Goal: Task Accomplishment & Management: Manage account settings

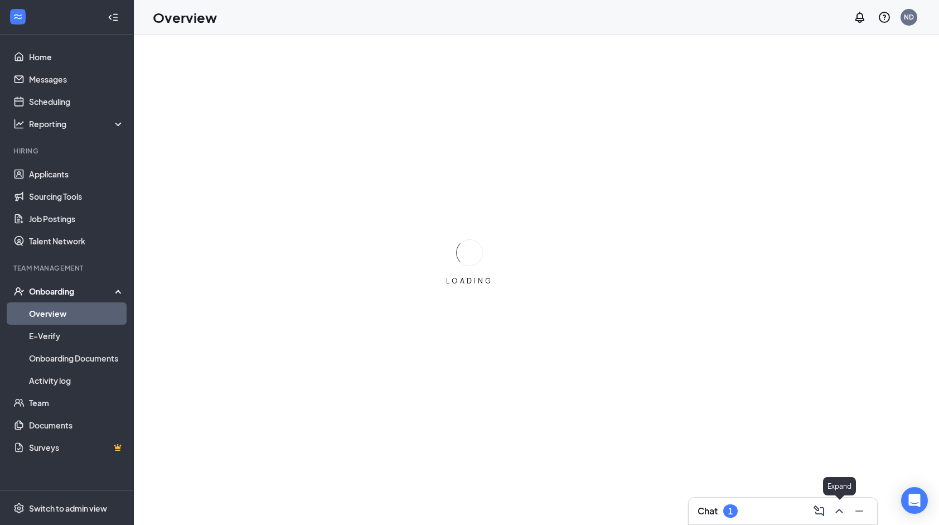
click at [841, 510] on button at bounding box center [839, 511] width 18 height 18
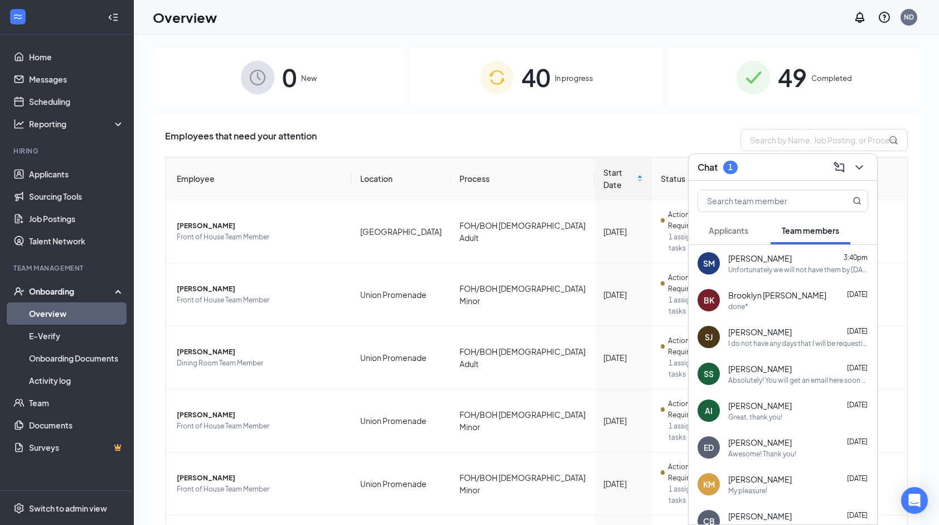
click at [723, 229] on span "Applicants" at bounding box center [729, 230] width 40 height 10
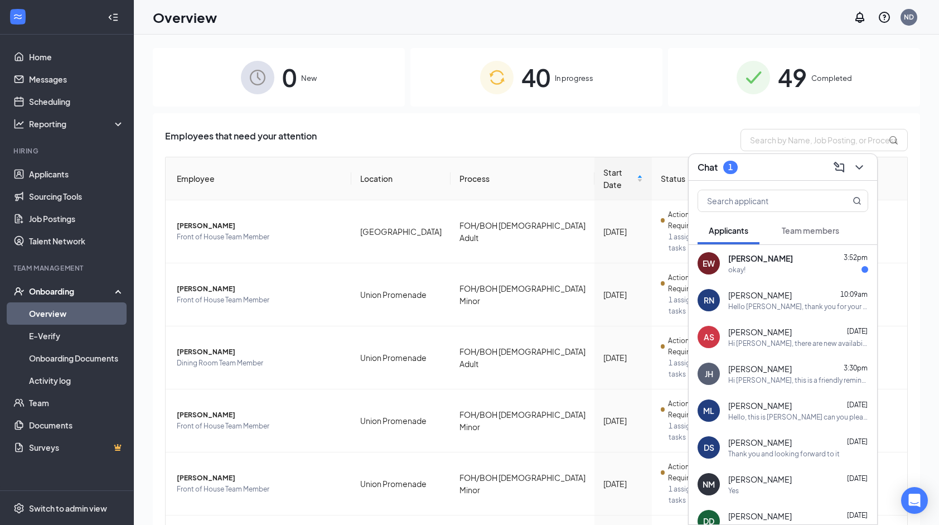
click at [785, 278] on div "EW Eleanor Watson 3:52pm okay!" at bounding box center [783, 263] width 188 height 37
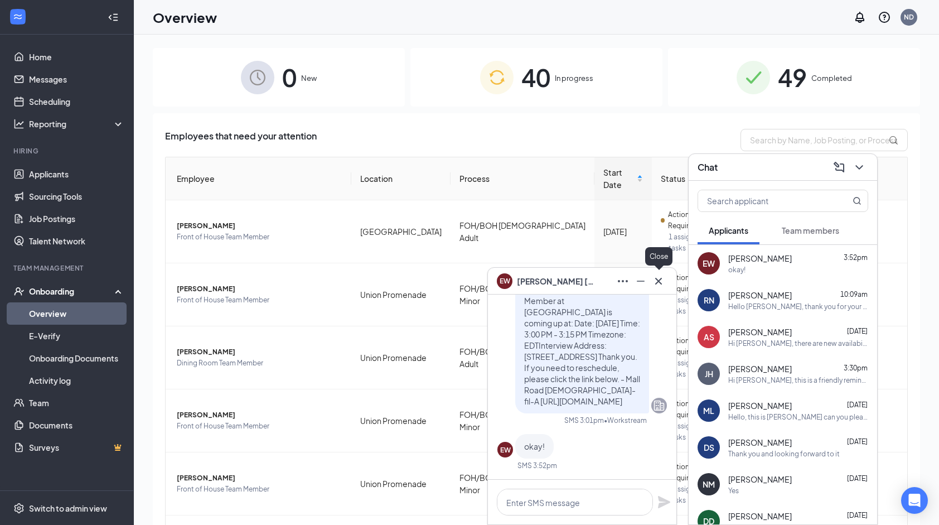
click at [660, 282] on icon "Cross" at bounding box center [658, 280] width 7 height 7
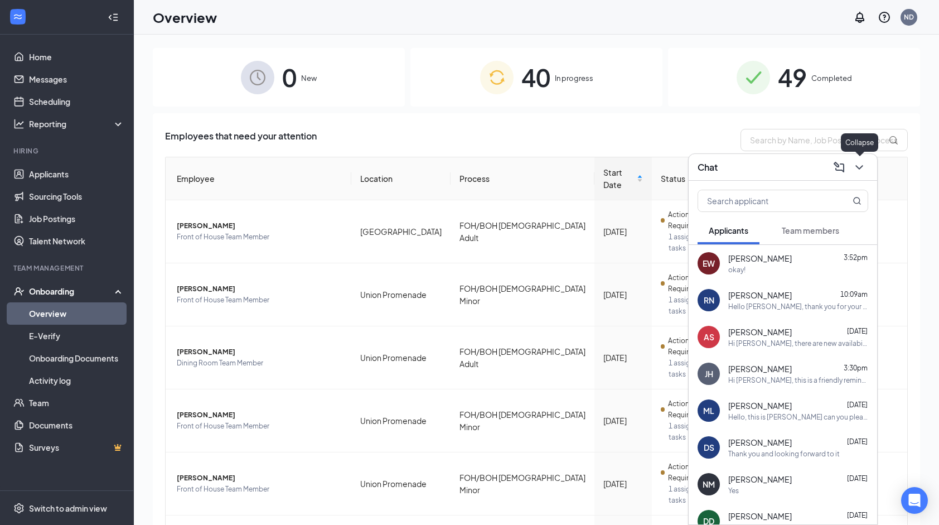
click at [865, 167] on icon "ChevronDown" at bounding box center [859, 167] width 13 height 13
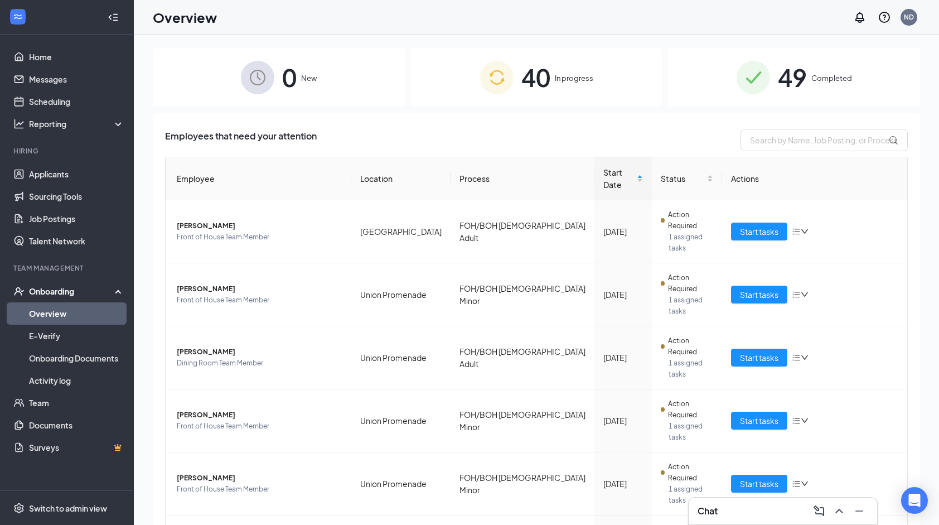
click at [583, 84] on span "In progress" at bounding box center [574, 77] width 38 height 11
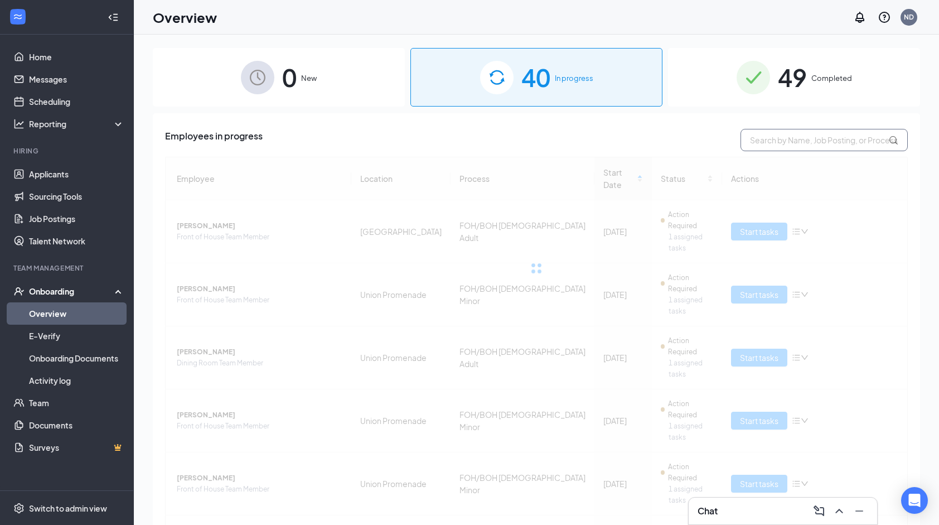
click at [748, 138] on input "text" at bounding box center [823, 140] width 167 height 22
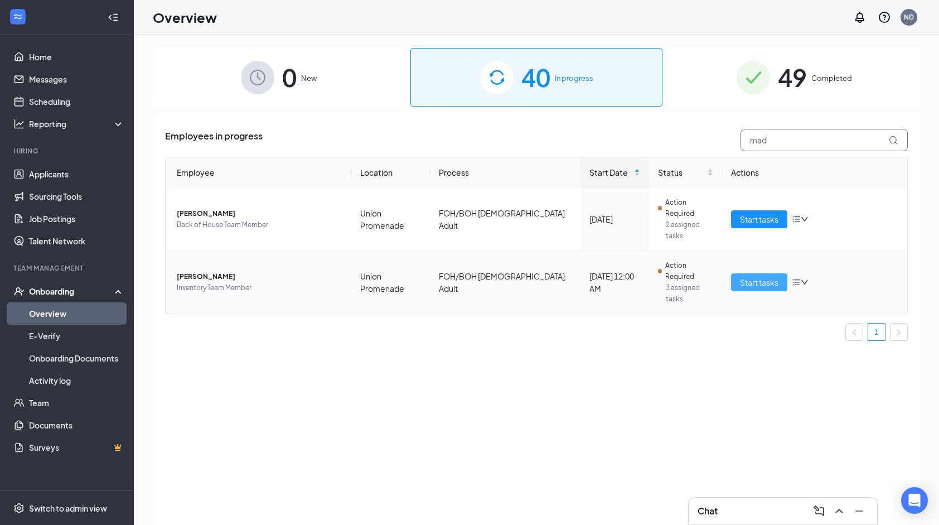
type input "mad"
click at [747, 276] on span "Start tasks" at bounding box center [759, 282] width 38 height 12
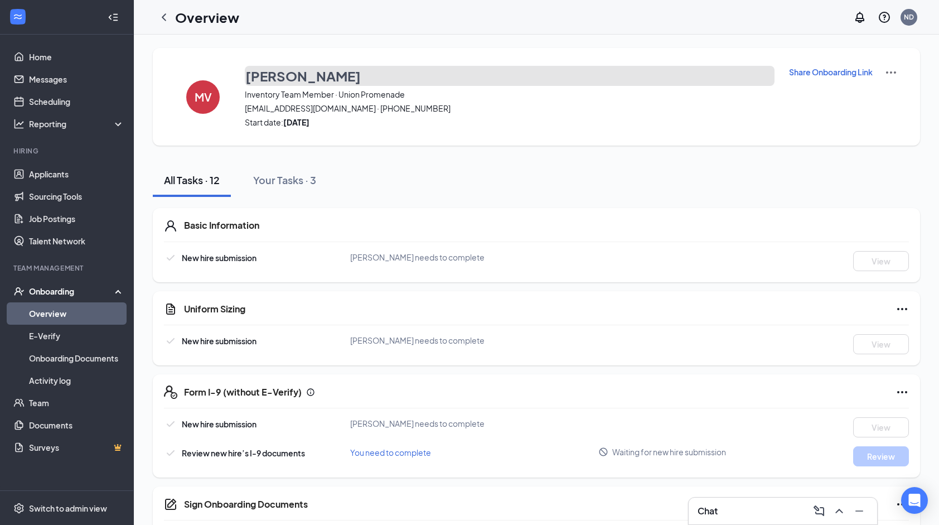
click at [338, 78] on h3 "Madison Vechnak" at bounding box center [302, 75] width 115 height 19
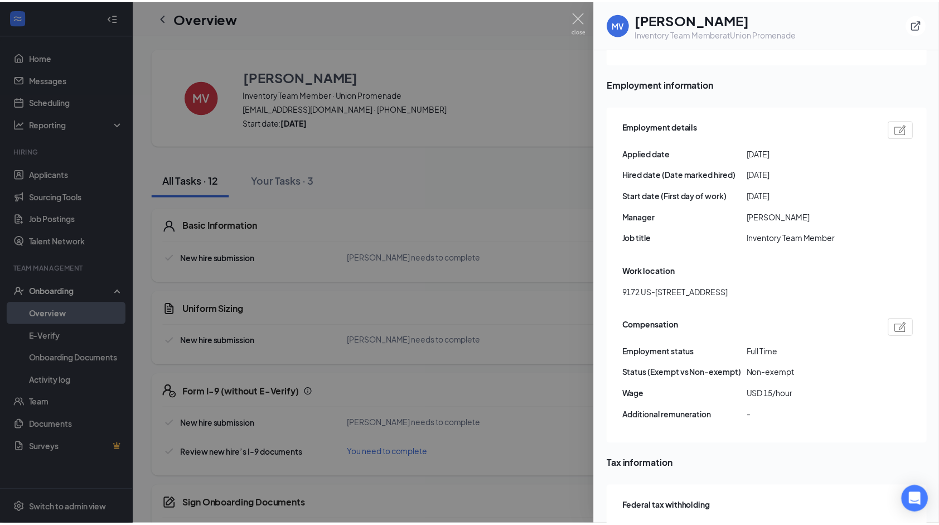
scroll to position [543, 0]
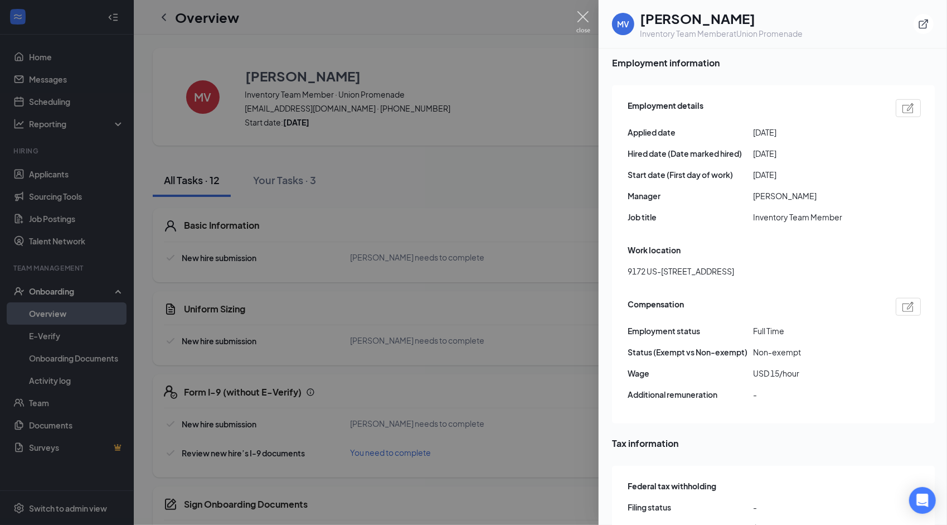
click at [579, 20] on img at bounding box center [584, 22] width 14 height 22
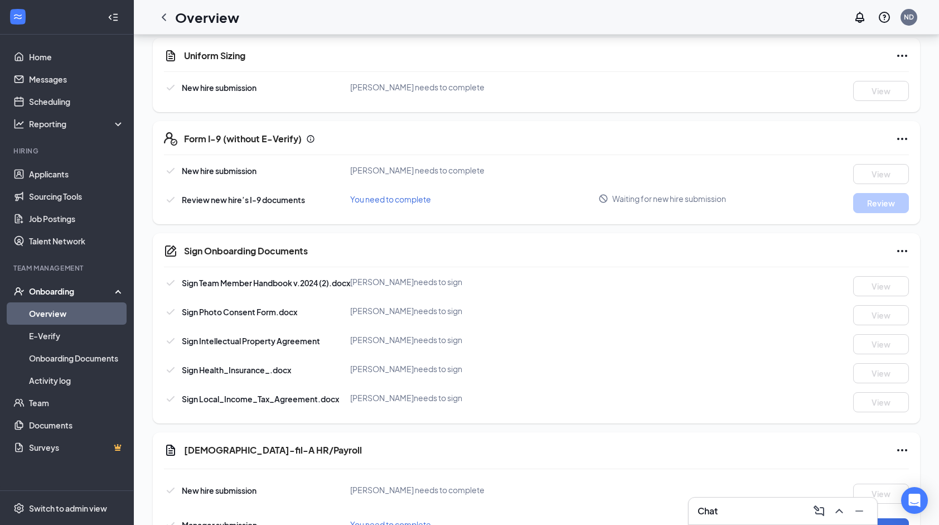
scroll to position [329, 0]
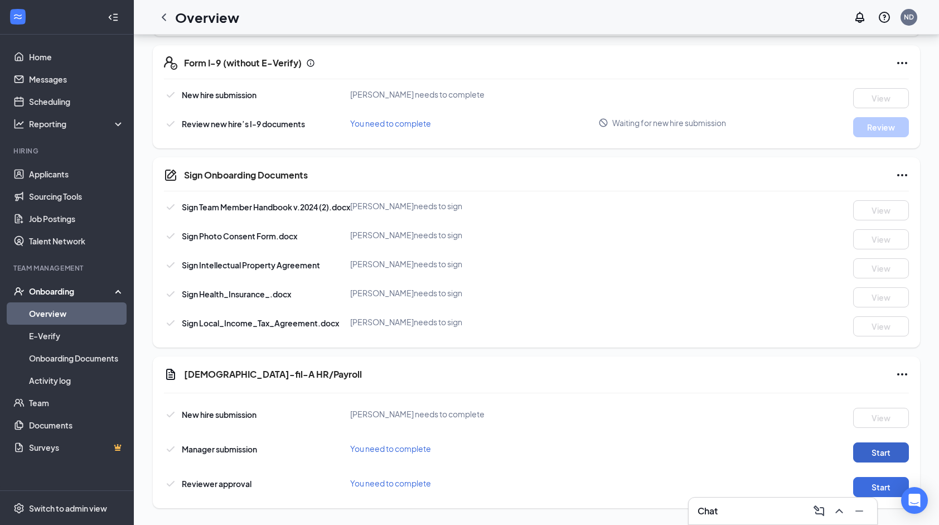
click at [886, 461] on button "Start" at bounding box center [881, 452] width 56 height 20
click at [68, 176] on link "Applicants" at bounding box center [76, 174] width 95 height 22
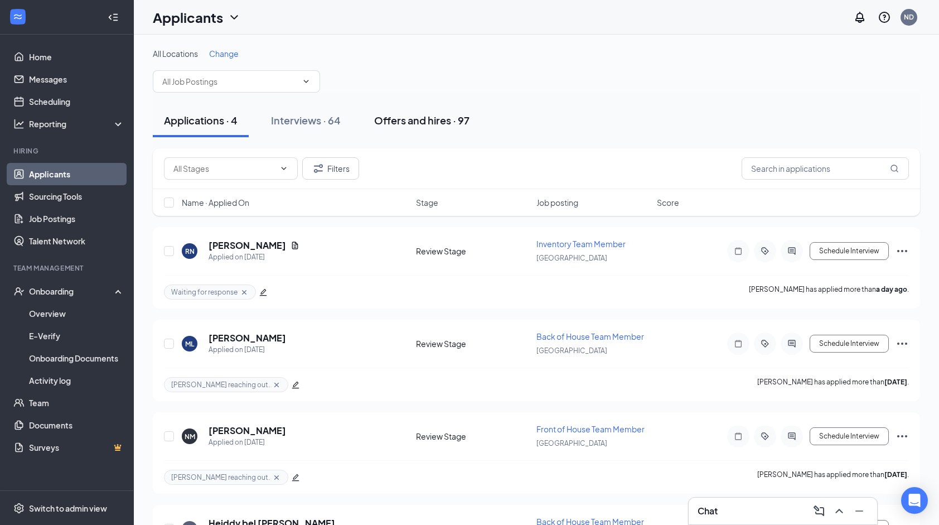
click at [387, 119] on div "Offers and hires · 97" at bounding box center [421, 120] width 95 height 14
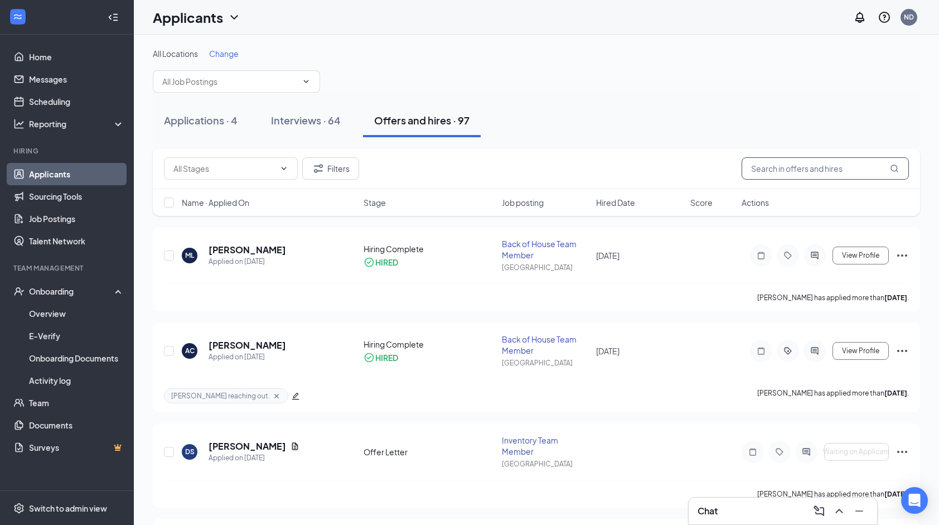
click at [821, 167] on input "text" at bounding box center [825, 168] width 167 height 22
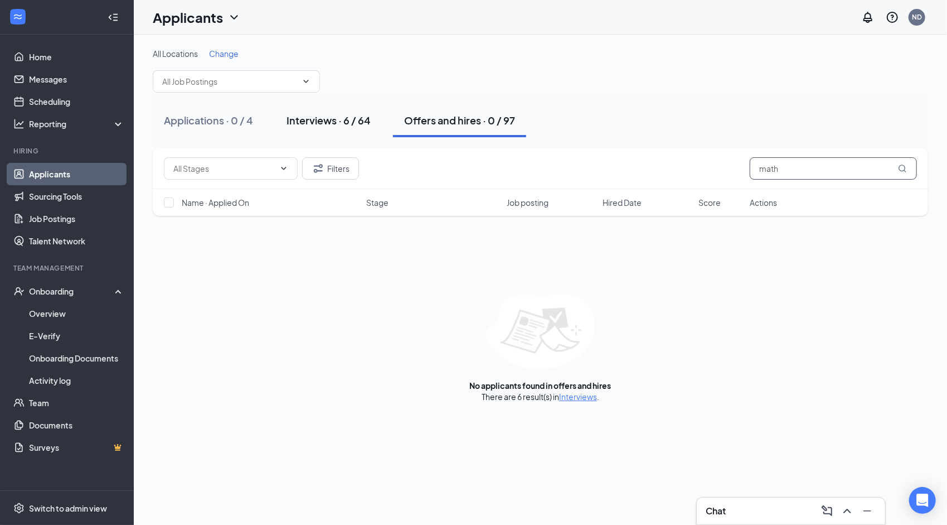
type input "math"
click at [338, 118] on div "Interviews · 6 / 64" at bounding box center [329, 120] width 84 height 14
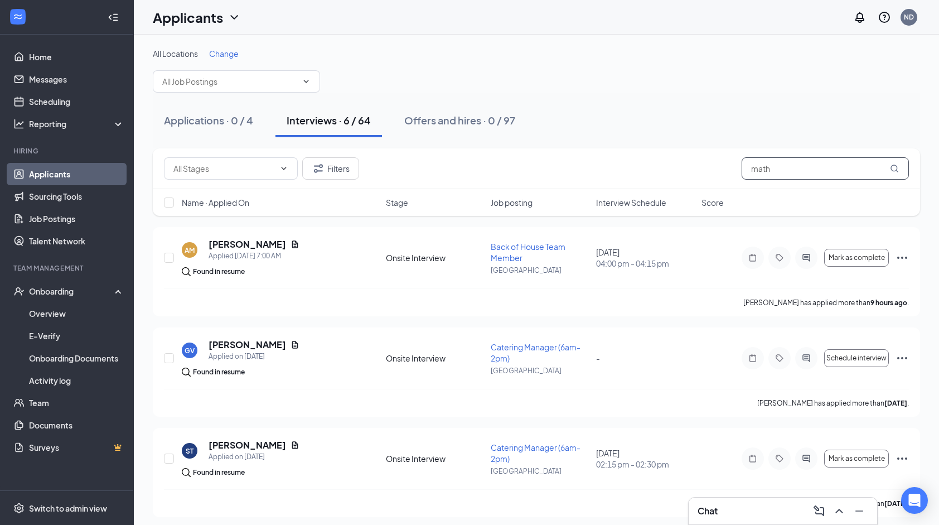
click at [793, 166] on input "math" at bounding box center [825, 168] width 167 height 22
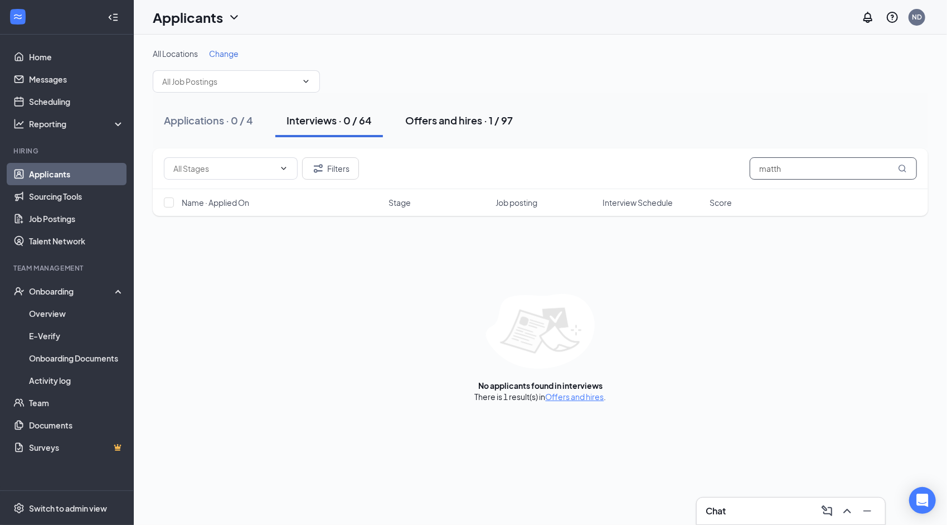
type input "matth"
click at [474, 123] on div "Offers and hires · 1 / 97" at bounding box center [459, 120] width 108 height 14
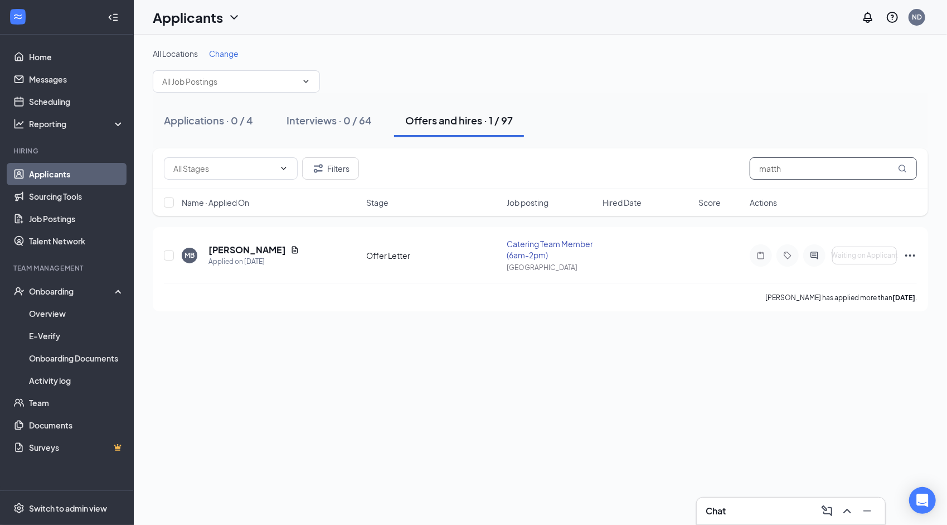
drag, startPoint x: 790, startPoint y: 168, endPoint x: 743, endPoint y: 167, distance: 46.3
click at [743, 167] on div "Filters matth" at bounding box center [540, 168] width 753 height 22
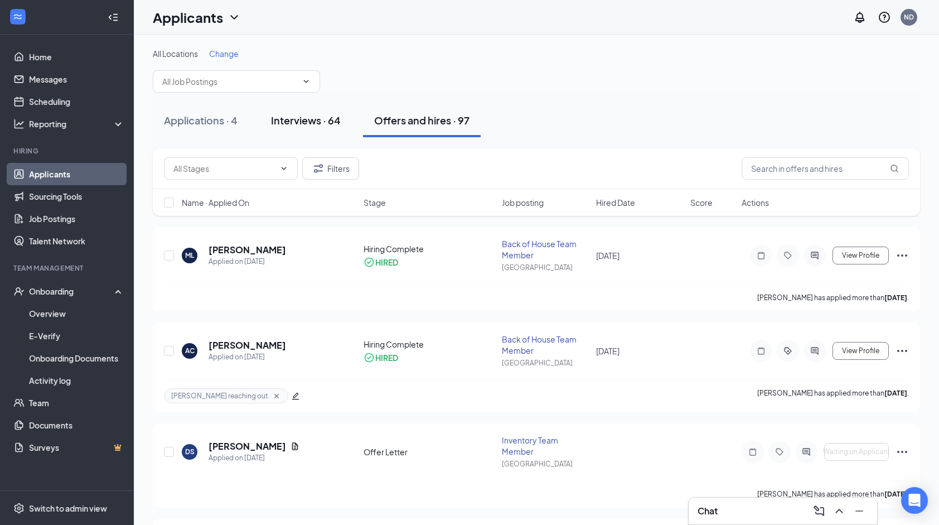
click at [341, 132] on button "Interviews · 64" at bounding box center [306, 120] width 92 height 33
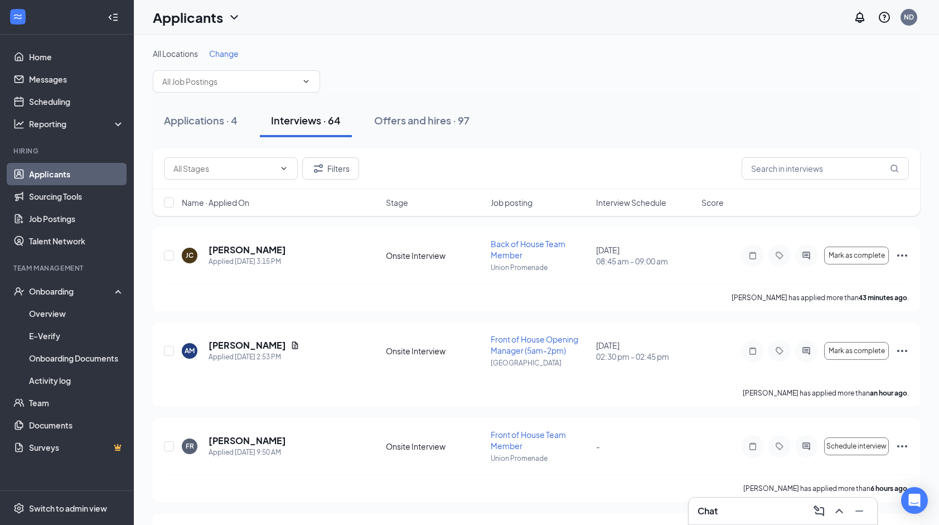
click at [646, 193] on div "Name · Applied On Stage Job posting Interview Schedule Score" at bounding box center [536, 202] width 767 height 27
click at [655, 207] on div "Name · Applied On Stage Job posting Interview Schedule Score" at bounding box center [536, 202] width 767 height 27
click at [645, 202] on span "Interview Schedule" at bounding box center [631, 202] width 70 height 11
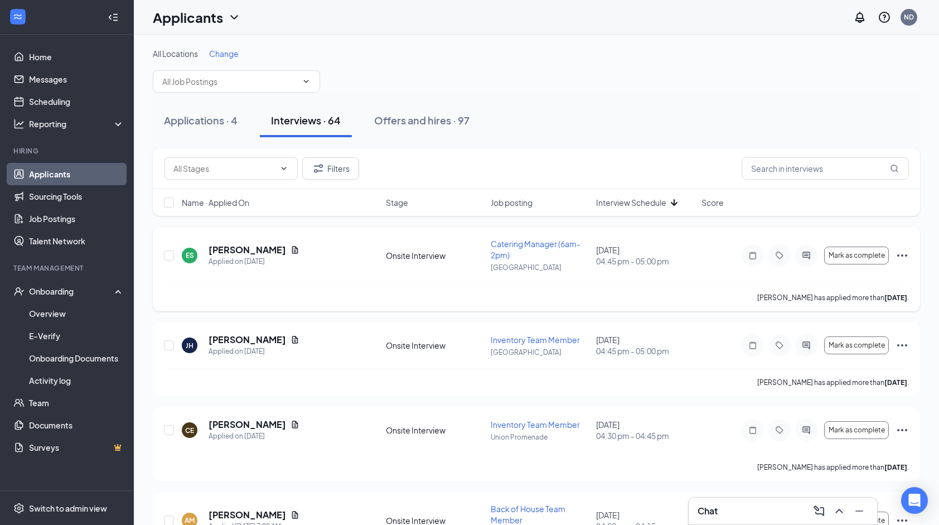
click at [901, 258] on icon "Ellipses" at bounding box center [901, 255] width 13 height 13
click at [688, 158] on div "Filters" at bounding box center [536, 168] width 745 height 22
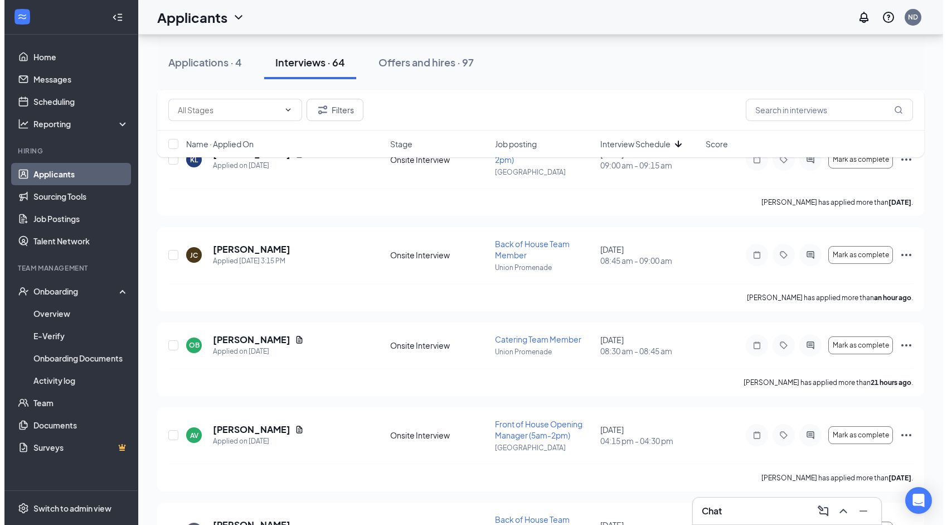
scroll to position [2438, 0]
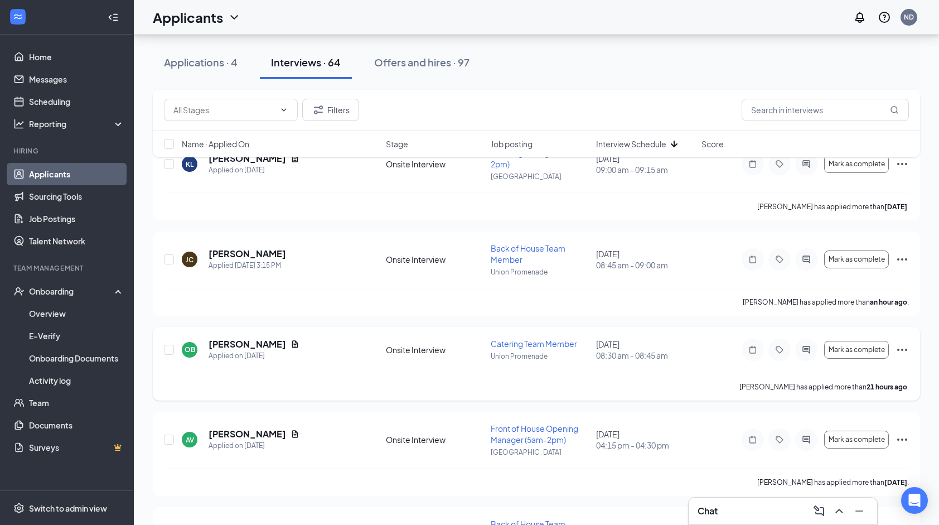
click at [241, 338] on h5 "[PERSON_NAME]" at bounding box center [248, 344] width 78 height 12
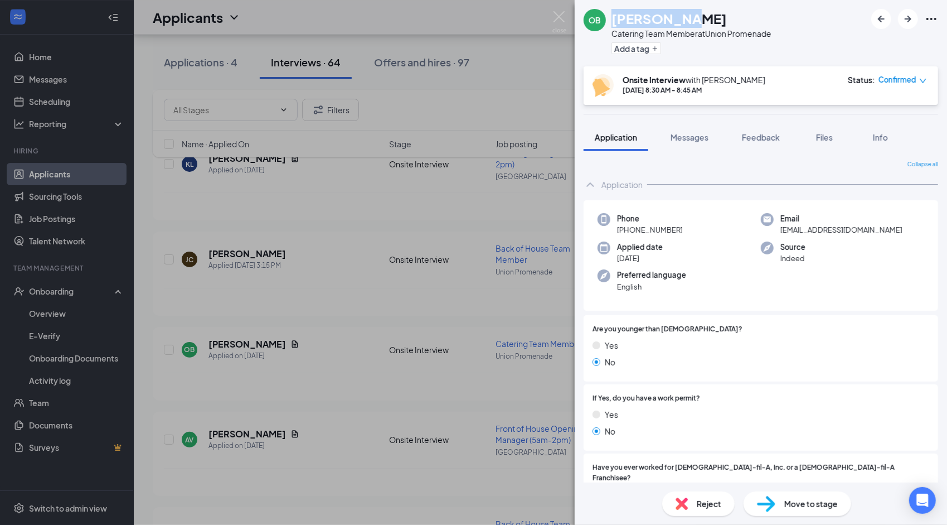
drag, startPoint x: 695, startPoint y: 17, endPoint x: 611, endPoint y: 25, distance: 84.0
click at [611, 25] on div "OB Omar Bader Catering Team Member at Union Promenade Add a tag" at bounding box center [678, 33] width 188 height 49
copy h1 "[PERSON_NAME]"
drag, startPoint x: 681, startPoint y: 233, endPoint x: 626, endPoint y: 235, distance: 55.2
click at [626, 235] on div "Phone +1 (859) 479-8696 Email badermarvat@gmail.com Applied date Sep 14 Source …" at bounding box center [761, 255] width 355 height 111
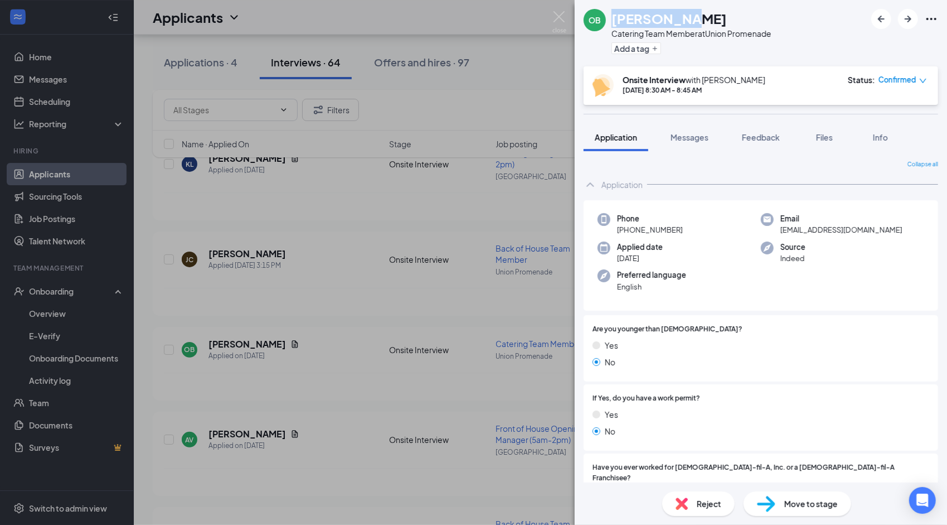
copy span "(859) 479-8696"
click at [564, 21] on img at bounding box center [560, 22] width 14 height 22
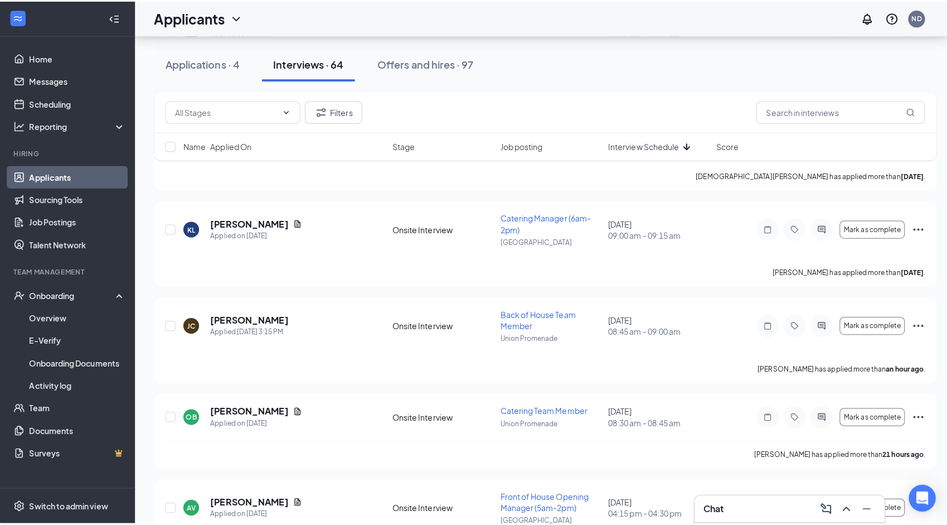
scroll to position [2371, 0]
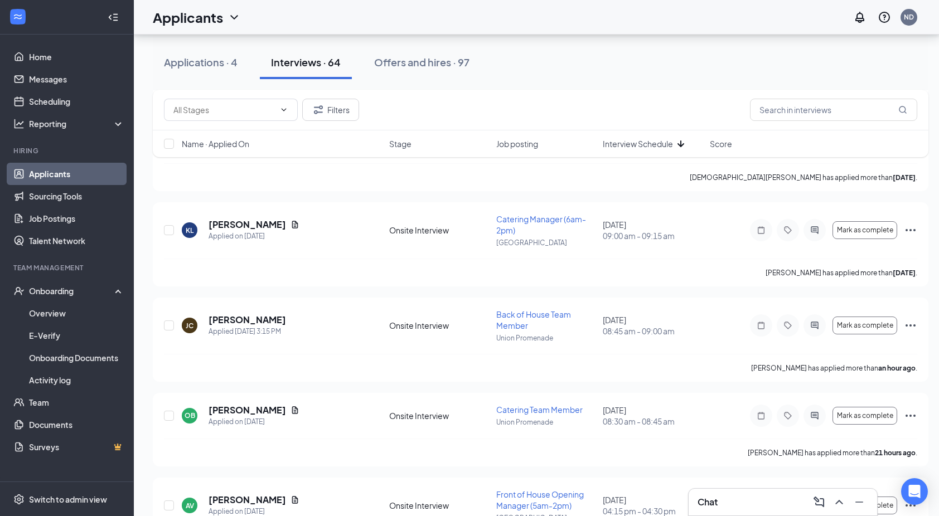
click at [248, 314] on h5 "[PERSON_NAME]" at bounding box center [248, 320] width 78 height 12
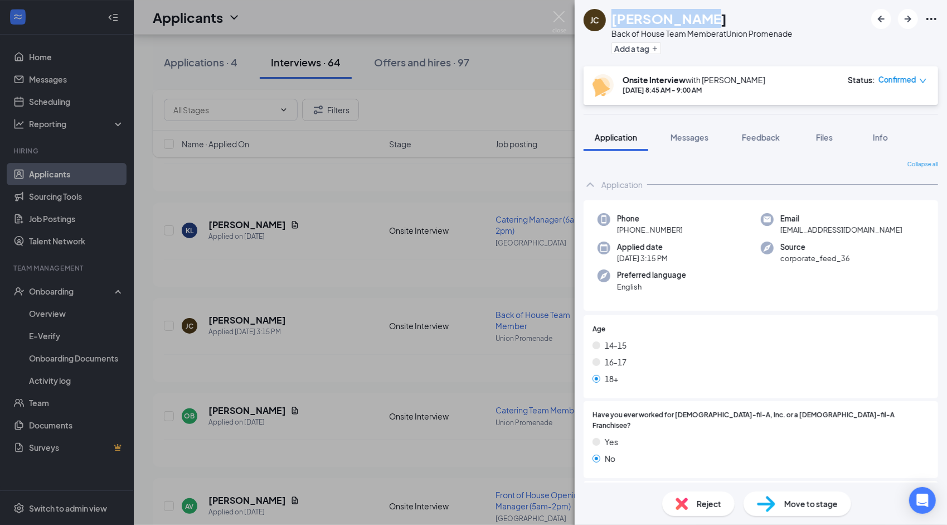
drag, startPoint x: 722, startPoint y: 17, endPoint x: 613, endPoint y: 19, distance: 108.2
click at [613, 19] on div "[PERSON_NAME]" at bounding box center [702, 18] width 181 height 19
copy h1 "[PERSON_NAME]"
drag, startPoint x: 680, startPoint y: 231, endPoint x: 627, endPoint y: 233, distance: 53.0
click at [627, 233] on span "+1 (859) 999-5117" at bounding box center [650, 229] width 66 height 11
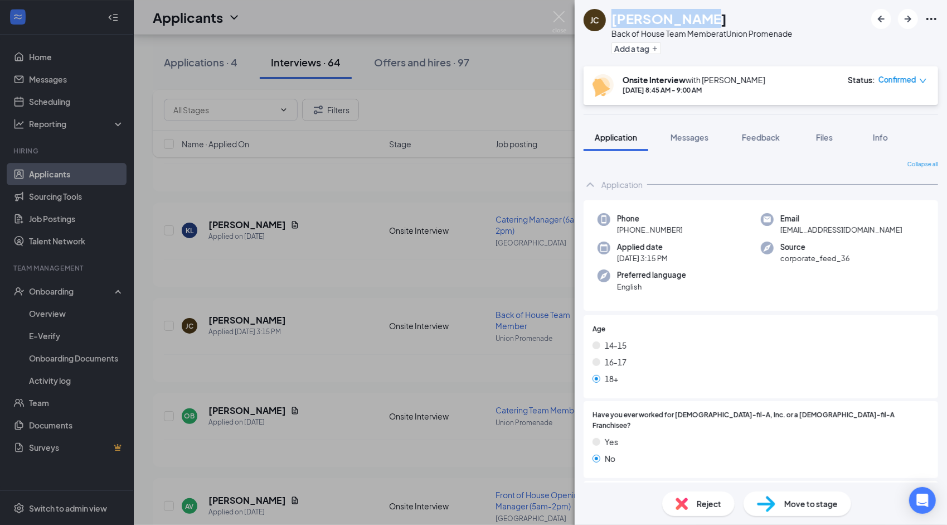
copy span "(859) 999-5117"
click at [559, 17] on img at bounding box center [560, 22] width 14 height 22
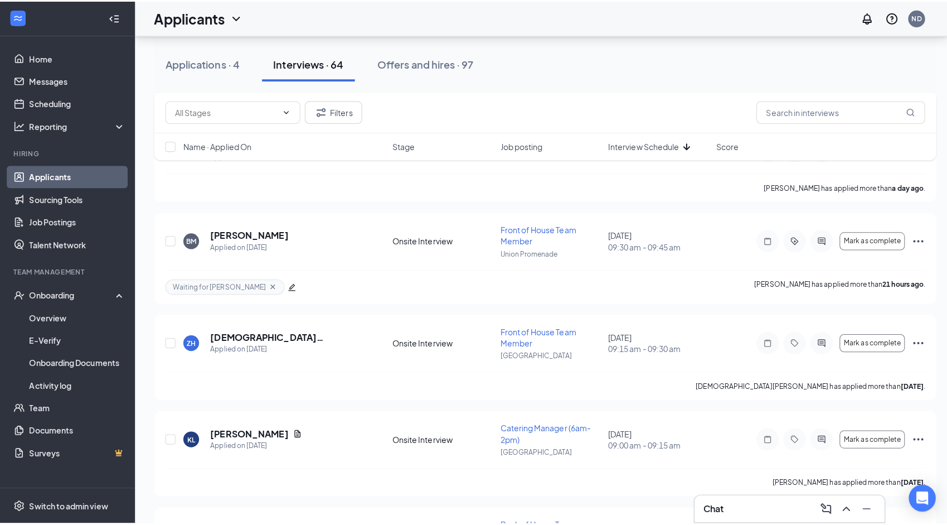
scroll to position [2163, 0]
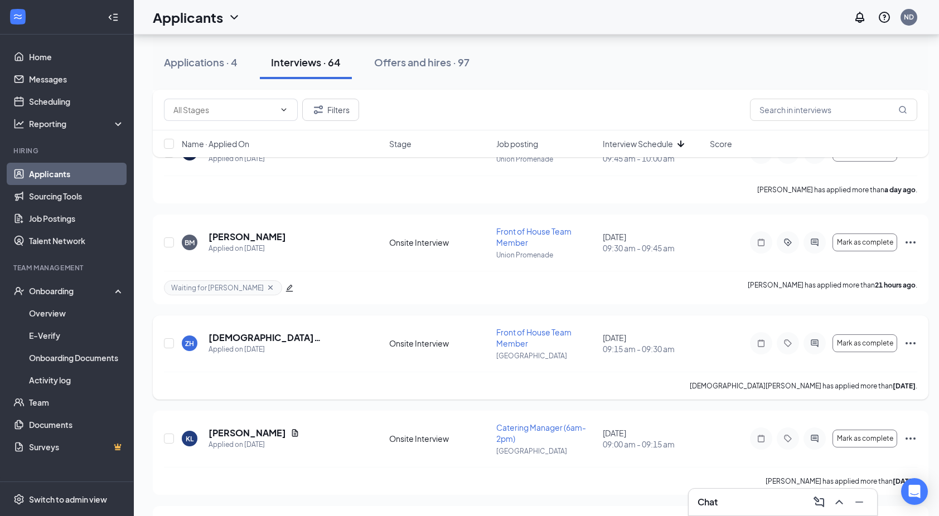
click at [255, 344] on div "Applied on [DATE]" at bounding box center [284, 349] width 151 height 11
click at [245, 333] on h5 "[DEMOGRAPHIC_DATA][PERSON_NAME]" at bounding box center [284, 338] width 151 height 12
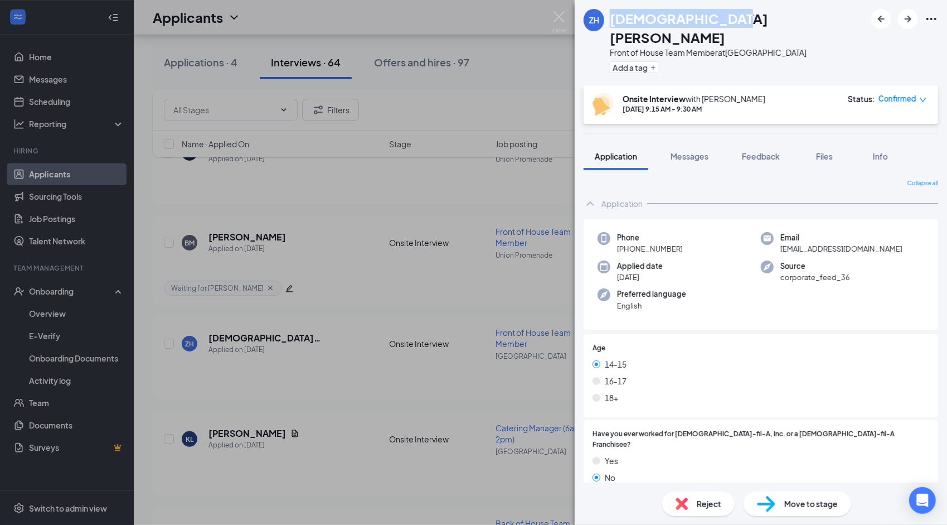
drag, startPoint x: 737, startPoint y: 21, endPoint x: 614, endPoint y: 22, distance: 122.1
click at [614, 22] on div "[DEMOGRAPHIC_DATA][PERSON_NAME]" at bounding box center [738, 28] width 256 height 38
copy h1 "[DEMOGRAPHIC_DATA][PERSON_NAME]"
drag, startPoint x: 682, startPoint y: 232, endPoint x: 628, endPoint y: 235, distance: 54.2
click at [628, 235] on div "Phone [PHONE_NUMBER]" at bounding box center [679, 243] width 163 height 23
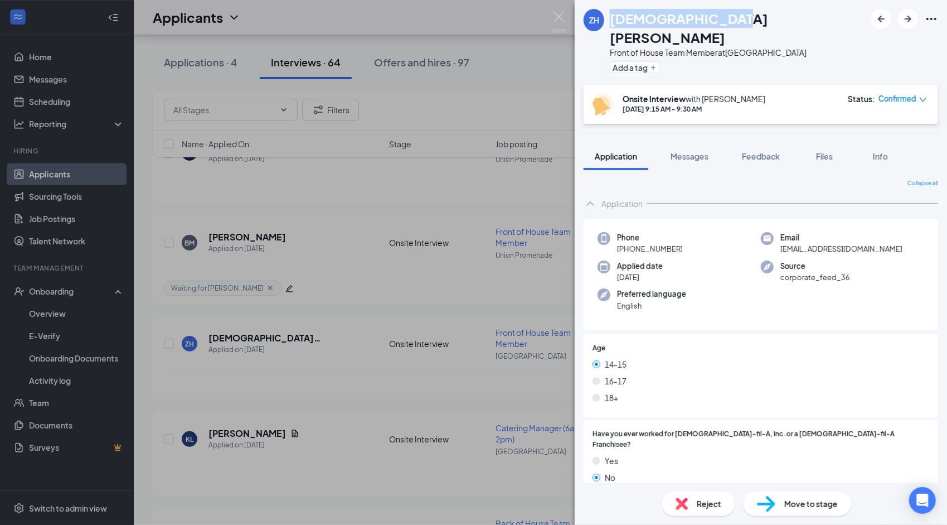
copy span "[PHONE_NUMBER]"
click at [563, 16] on img at bounding box center [560, 22] width 14 height 22
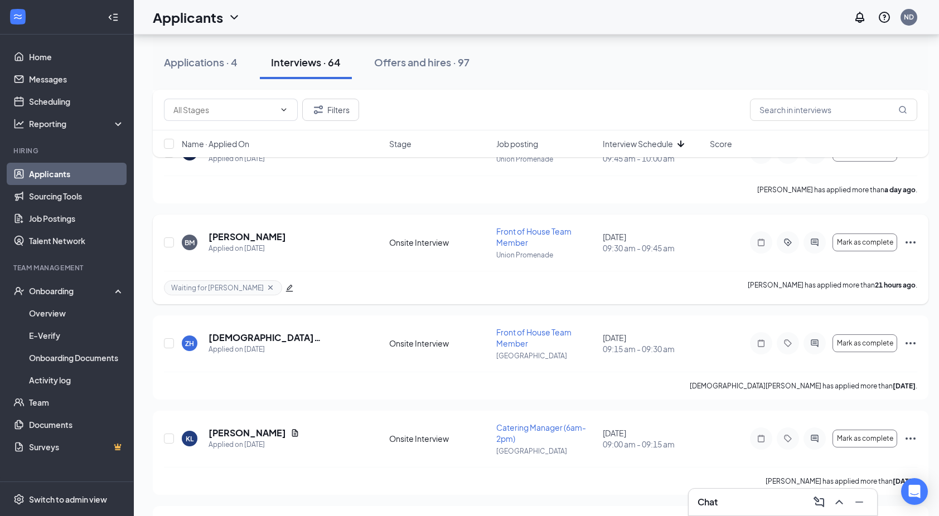
click at [263, 231] on h5 "[PERSON_NAME]" at bounding box center [248, 237] width 78 height 12
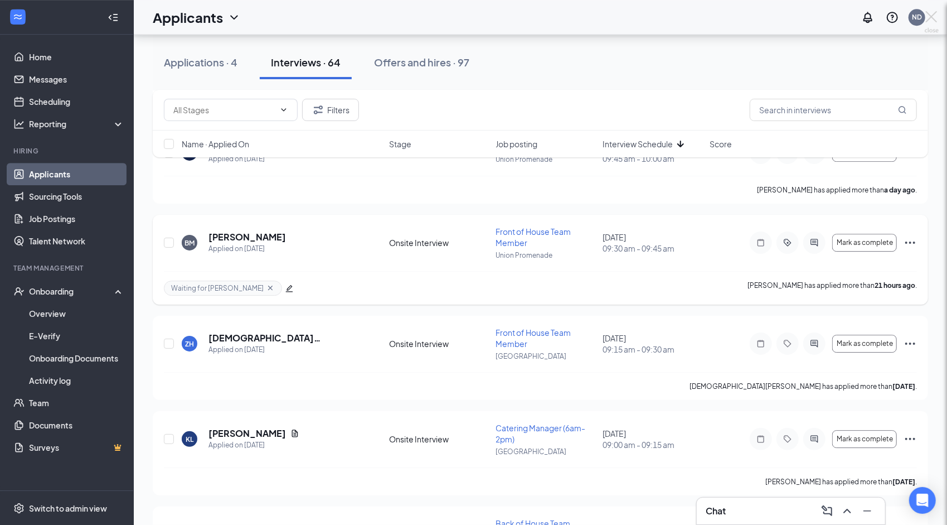
click at [267, 233] on div at bounding box center [473, 262] width 947 height 525
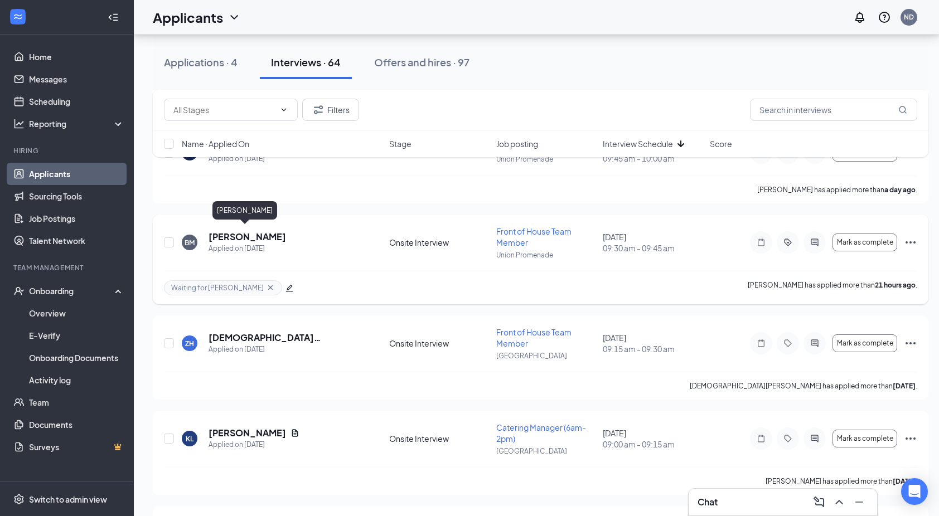
click at [244, 236] on h5 "[PERSON_NAME]" at bounding box center [248, 237] width 78 height 12
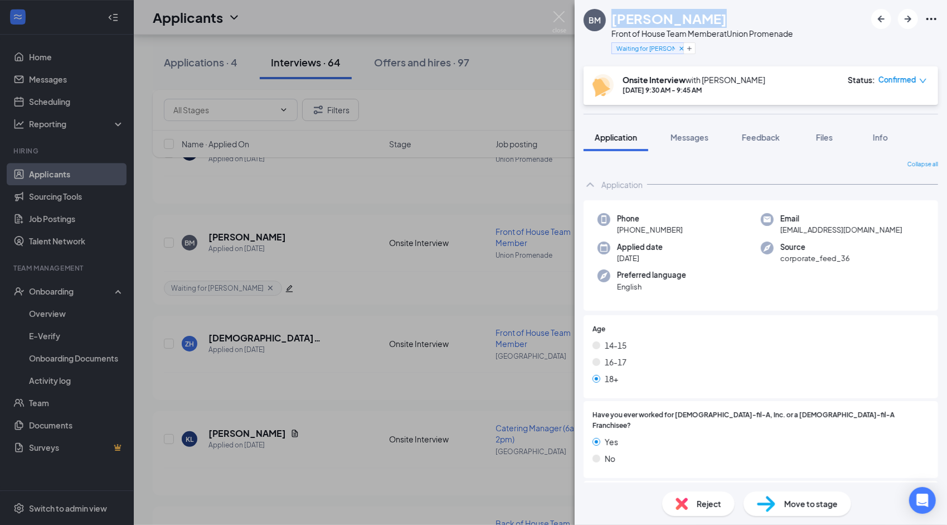
drag, startPoint x: 707, startPoint y: 16, endPoint x: 612, endPoint y: 25, distance: 95.2
click at [612, 25] on div "[PERSON_NAME]" at bounding box center [703, 18] width 182 height 19
copy h1 "[PERSON_NAME]"
drag, startPoint x: 643, startPoint y: 238, endPoint x: 627, endPoint y: 233, distance: 16.8
click at [627, 233] on div "Phone [PHONE_NUMBER] Email [EMAIL_ADDRESS][DOMAIN_NAME] Applied date [DATE] Sou…" at bounding box center [761, 255] width 355 height 111
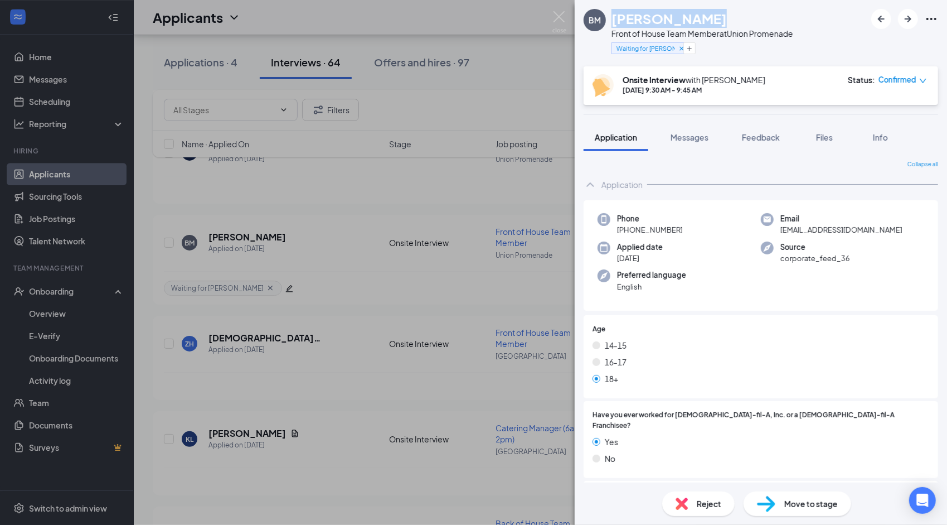
copy span "[PHONE_NUMBER]"
click at [560, 22] on img at bounding box center [560, 22] width 14 height 22
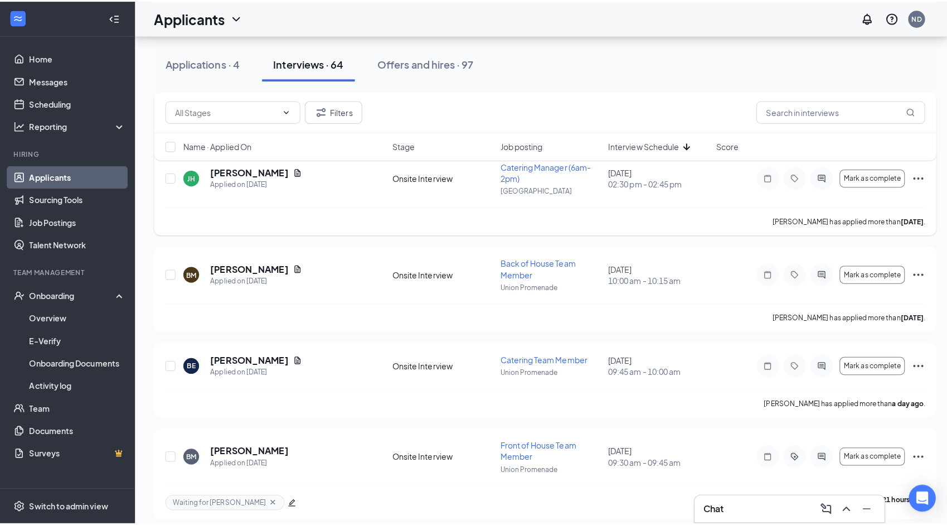
scroll to position [1964, 0]
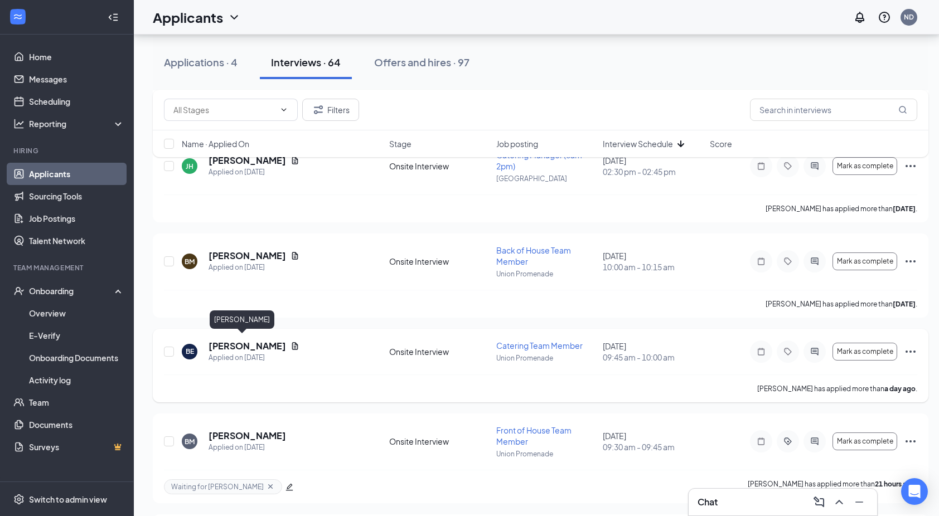
click at [226, 341] on h5 "[PERSON_NAME]" at bounding box center [248, 346] width 78 height 12
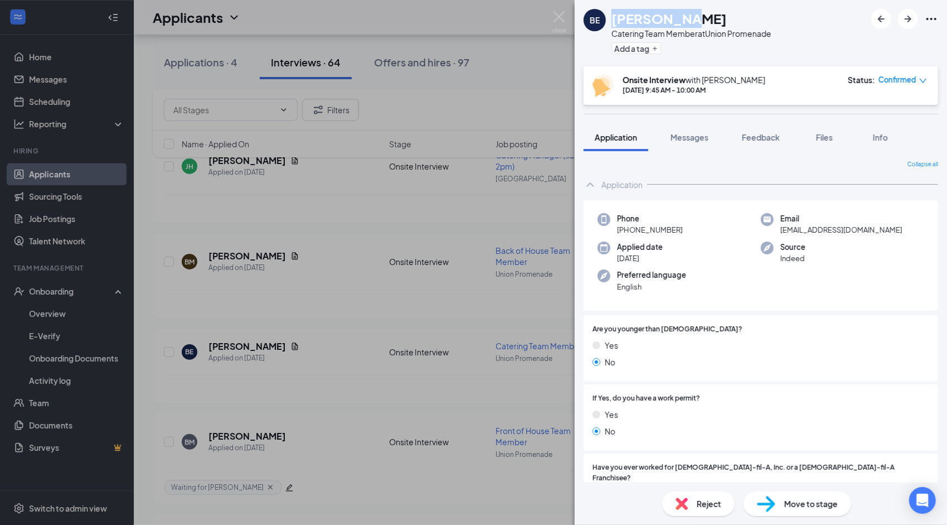
drag, startPoint x: 679, startPoint y: 18, endPoint x: 614, endPoint y: 22, distance: 65.4
click at [614, 22] on div "[PERSON_NAME]" at bounding box center [692, 18] width 160 height 19
copy h1 "[PERSON_NAME]"
drag, startPoint x: 681, startPoint y: 230, endPoint x: 632, endPoint y: 233, distance: 49.7
click at [632, 233] on div "Phone [PHONE_NUMBER]" at bounding box center [679, 224] width 163 height 23
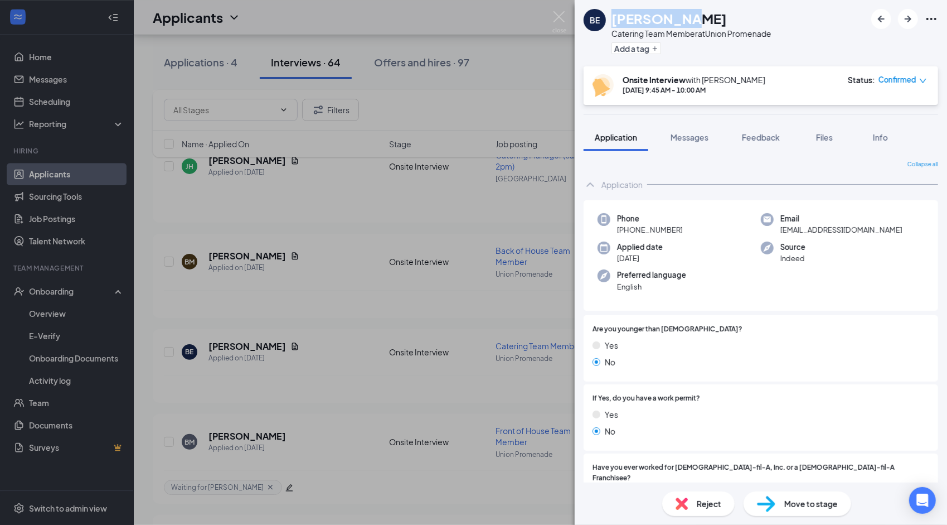
drag, startPoint x: 632, startPoint y: 233, endPoint x: 699, endPoint y: 235, distance: 67.5
click at [699, 235] on div "Phone [PHONE_NUMBER] Email [EMAIL_ADDRESS][DOMAIN_NAME] Applied date [DATE] Sou…" at bounding box center [761, 255] width 355 height 111
click at [681, 230] on div "Phone [PHONE_NUMBER]" at bounding box center [679, 224] width 163 height 23
drag, startPoint x: 681, startPoint y: 230, endPoint x: 627, endPoint y: 233, distance: 54.2
click at [627, 233] on div "Phone [PHONE_NUMBER]" at bounding box center [679, 224] width 163 height 23
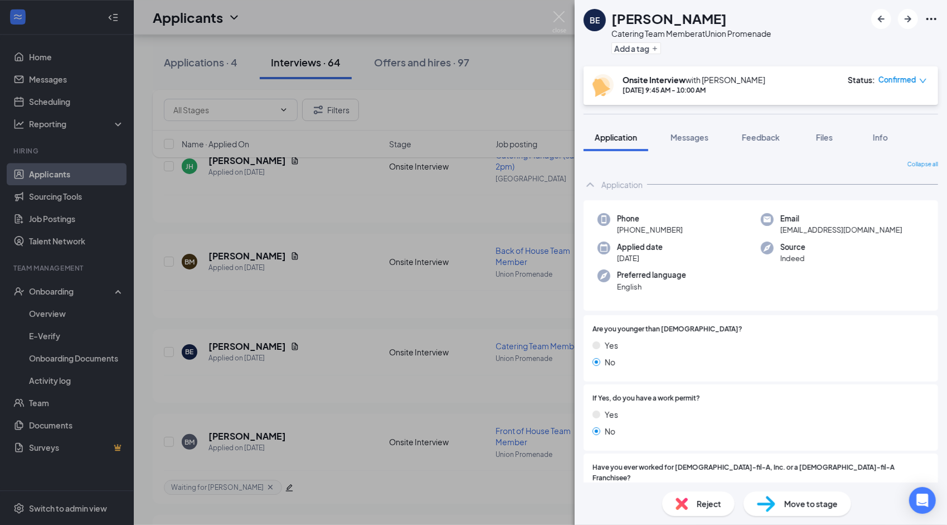
copy span "[PHONE_NUMBER]"
click at [560, 17] on img at bounding box center [560, 22] width 14 height 22
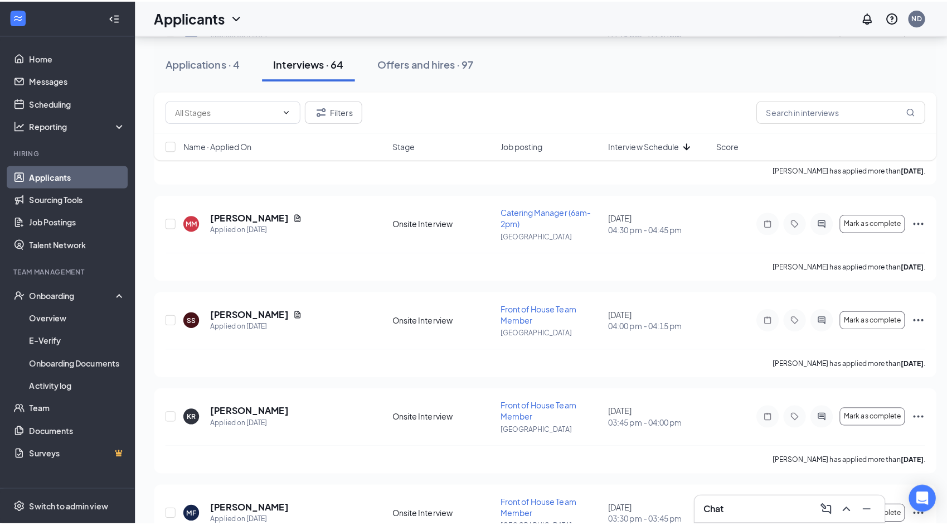
scroll to position [1185, 0]
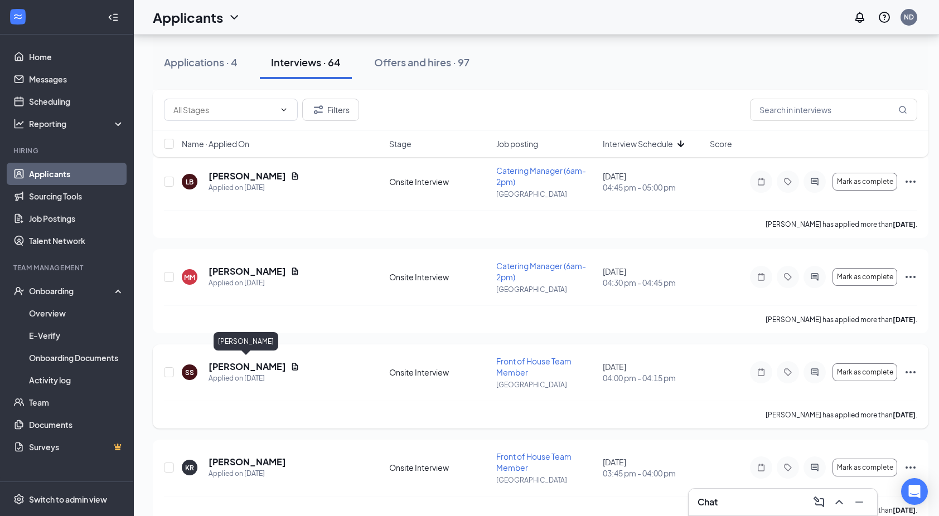
click at [259, 363] on h5 "[PERSON_NAME]" at bounding box center [248, 367] width 78 height 12
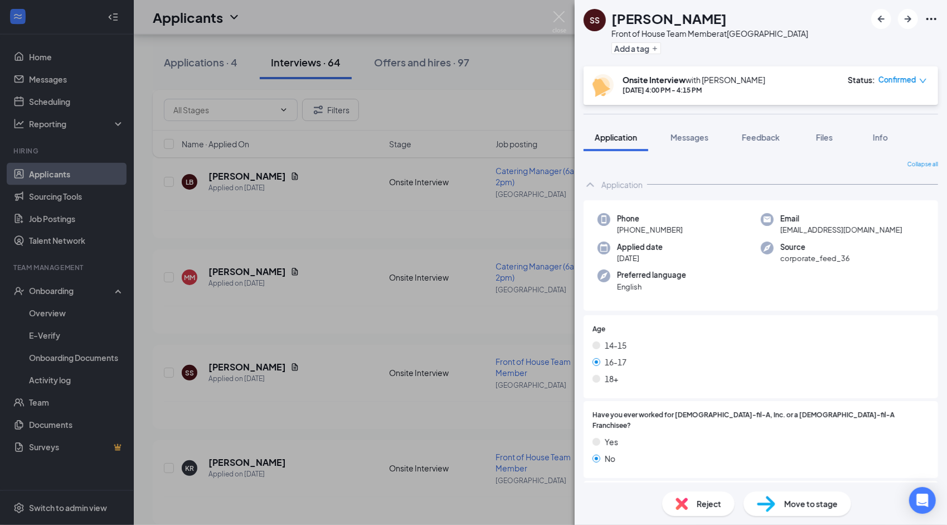
drag, startPoint x: 716, startPoint y: 23, endPoint x: 613, endPoint y: 23, distance: 103.2
click at [613, 23] on div "[PERSON_NAME]" at bounding box center [710, 18] width 197 height 19
copy h1 "[PERSON_NAME]"
drag, startPoint x: 679, startPoint y: 232, endPoint x: 627, endPoint y: 236, distance: 52.0
click at [627, 236] on div "Phone [PHONE_NUMBER] Email [EMAIL_ADDRESS][DOMAIN_NAME] Applied date [DATE] Sou…" at bounding box center [761, 255] width 355 height 111
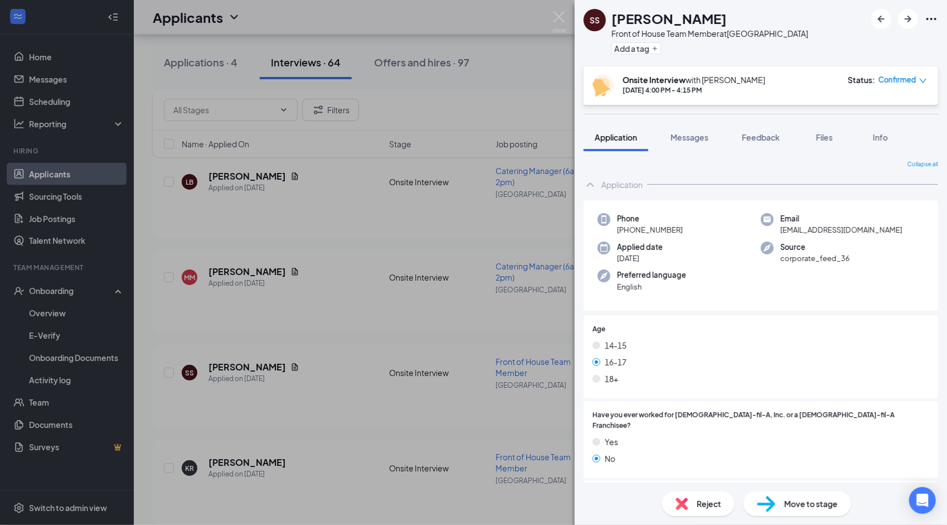
copy span "[PHONE_NUMBER]"
click at [560, 16] on img at bounding box center [560, 22] width 14 height 22
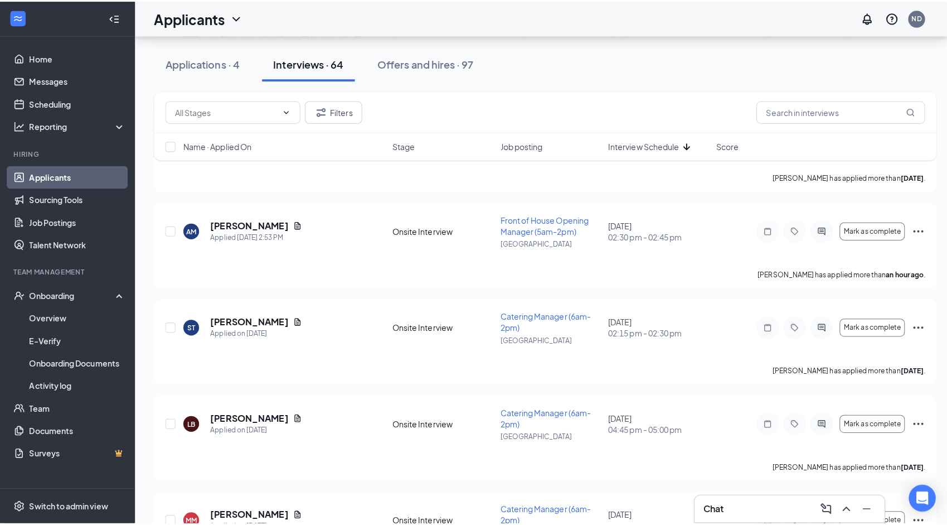
scroll to position [878, 0]
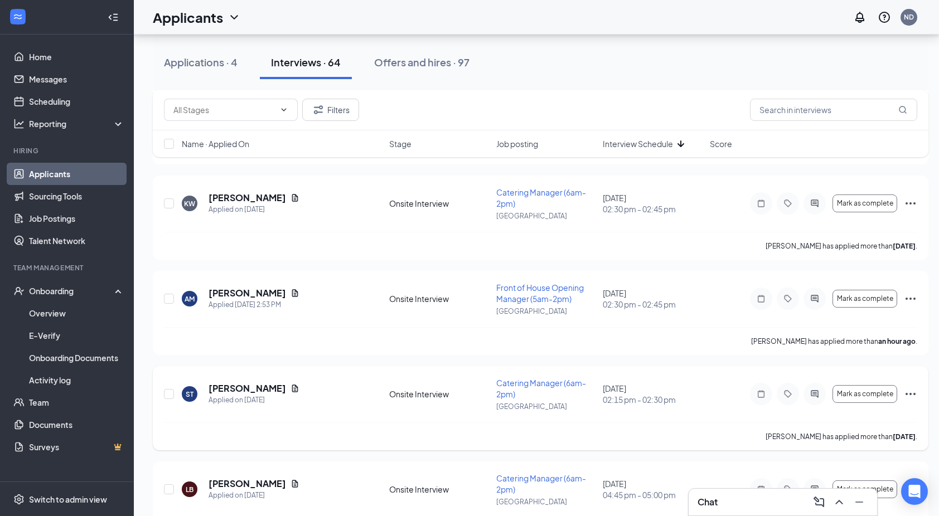
click at [227, 386] on h5 "[PERSON_NAME]" at bounding box center [248, 388] width 78 height 12
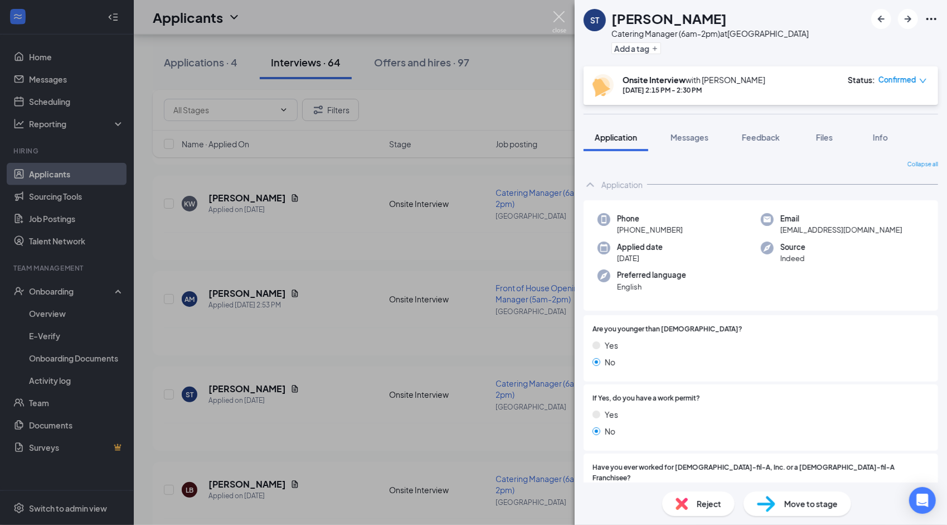
click at [560, 25] on img at bounding box center [560, 22] width 14 height 22
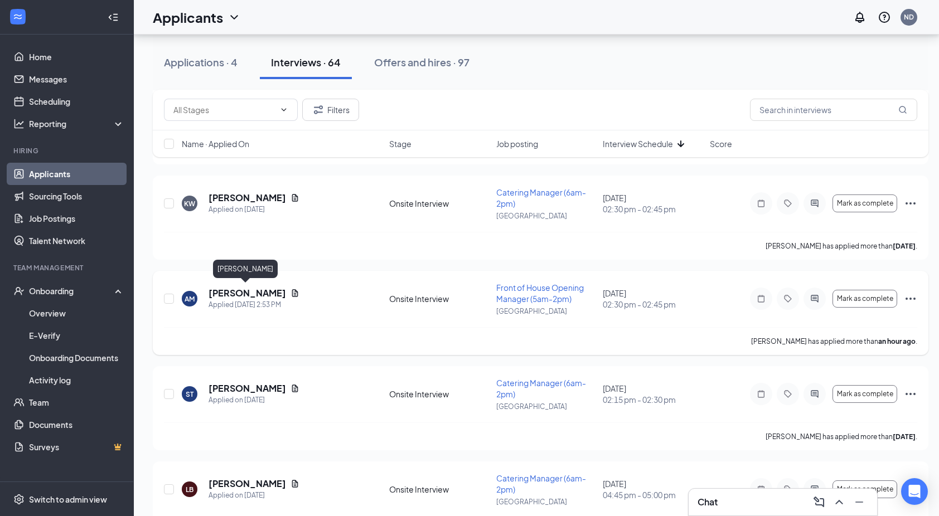
click at [236, 294] on h5 "[PERSON_NAME]" at bounding box center [248, 293] width 78 height 12
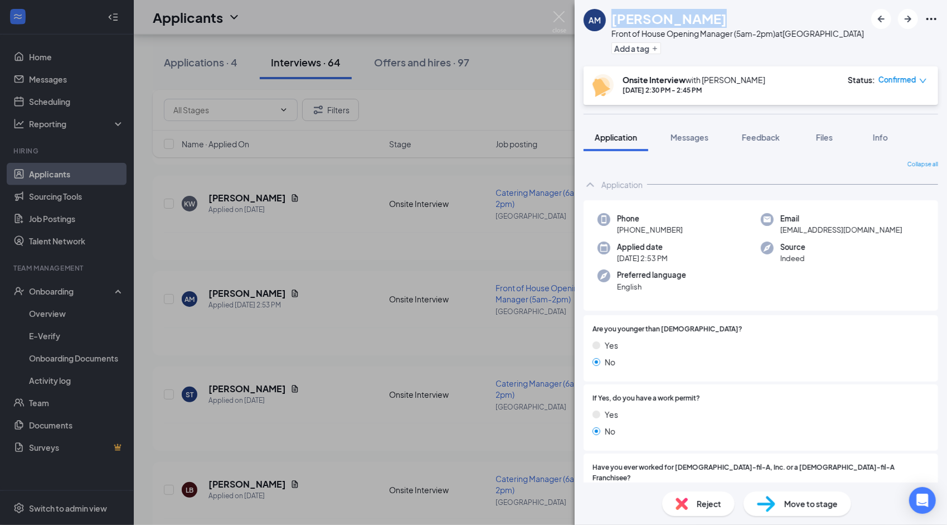
drag, startPoint x: 716, startPoint y: 20, endPoint x: 613, endPoint y: 21, distance: 102.6
click at [613, 21] on div "[PERSON_NAME]" at bounding box center [738, 18] width 253 height 19
copy h1 "[PERSON_NAME]"
drag, startPoint x: 684, startPoint y: 229, endPoint x: 627, endPoint y: 233, distance: 57.0
click at [627, 233] on div "Phone +1 (419) 860-2811" at bounding box center [679, 224] width 163 height 23
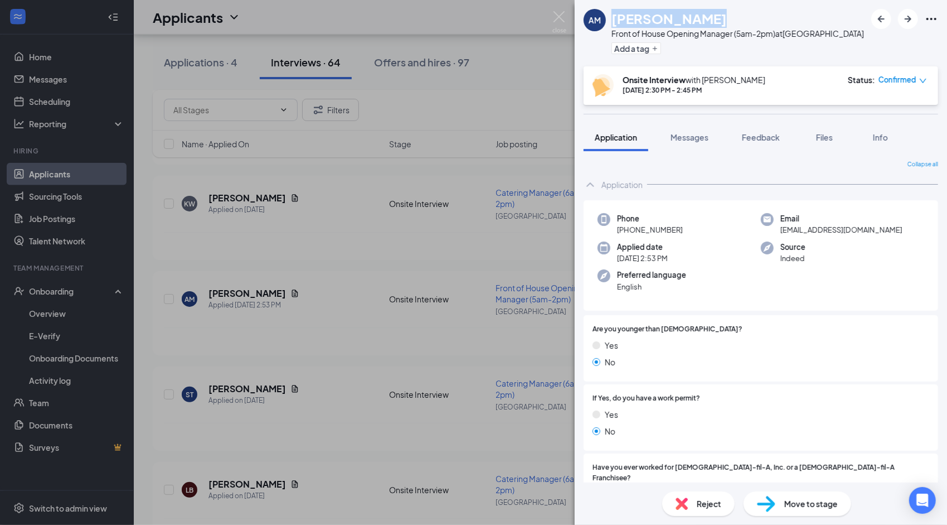
copy span "(419) 860-2811"
click at [561, 14] on img at bounding box center [560, 22] width 14 height 22
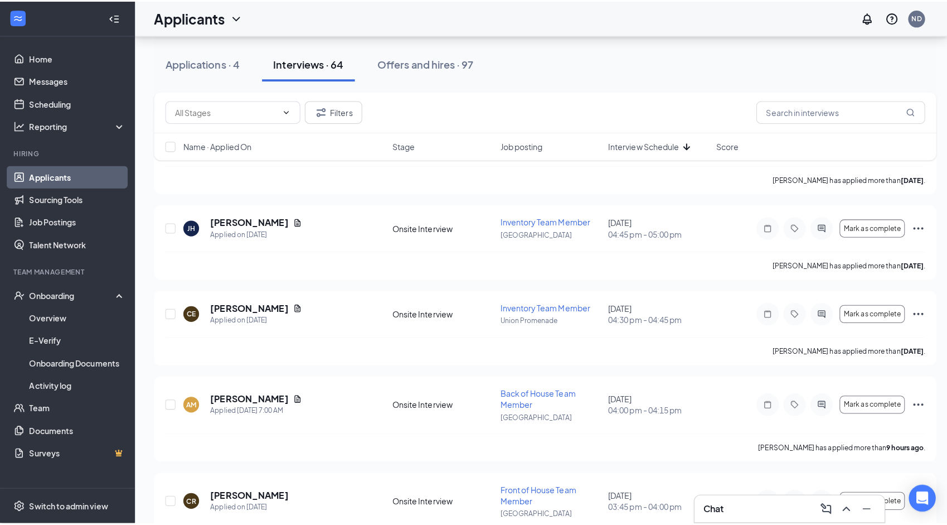
scroll to position [130, 0]
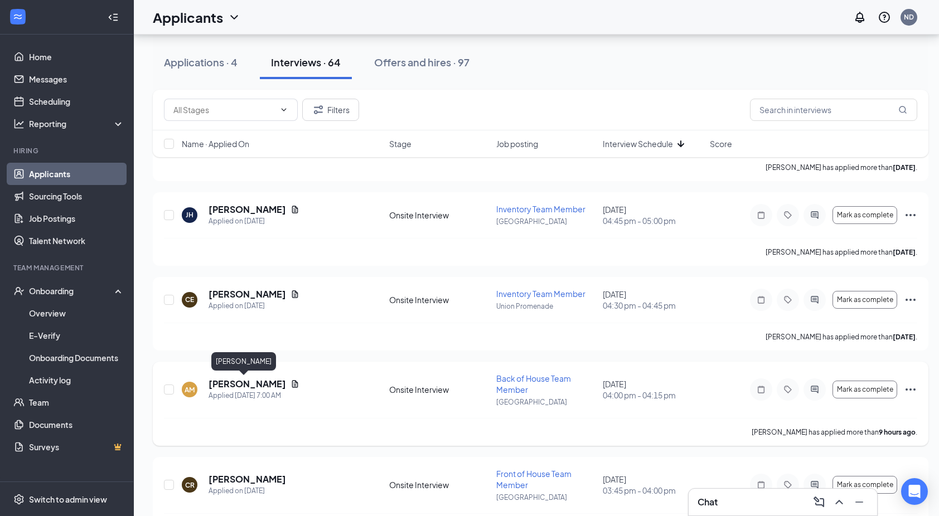
click at [231, 379] on h5 "[PERSON_NAME]" at bounding box center [248, 384] width 78 height 12
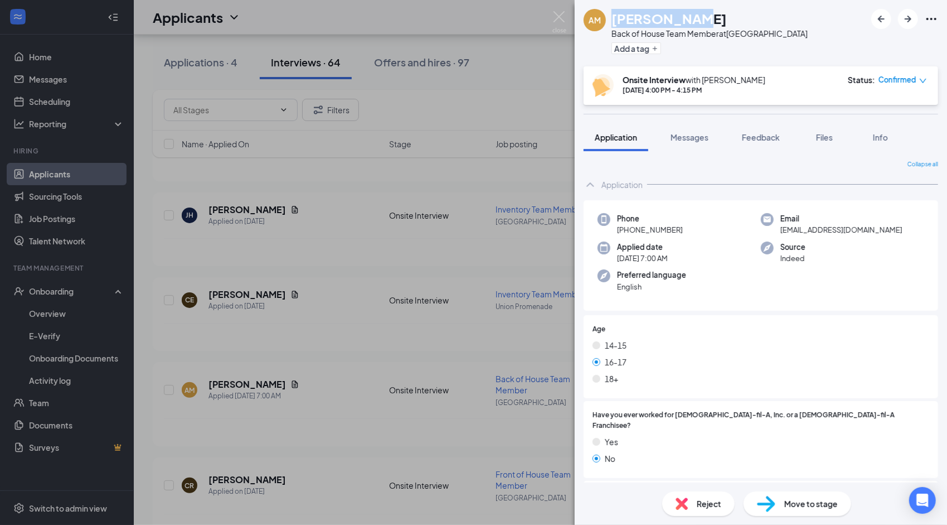
drag, startPoint x: 693, startPoint y: 20, endPoint x: 614, endPoint y: 26, distance: 78.8
click at [614, 26] on div "[PERSON_NAME]" at bounding box center [710, 18] width 196 height 19
copy h1 "[PERSON_NAME]"
drag, startPoint x: 690, startPoint y: 230, endPoint x: 628, endPoint y: 233, distance: 62.0
click at [628, 233] on div "Phone +1 (513) 869-0032" at bounding box center [679, 224] width 163 height 23
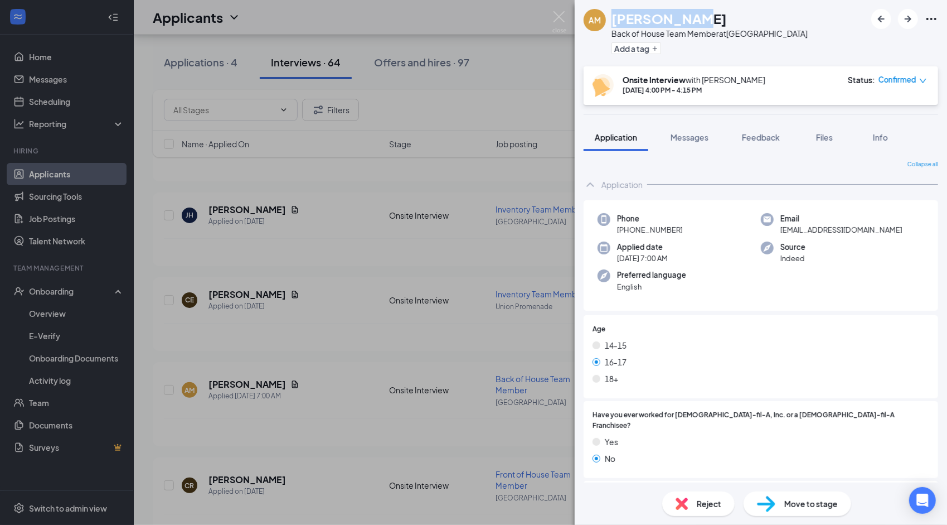
copy span "(513) 869-0032"
click at [560, 13] on img at bounding box center [560, 22] width 14 height 22
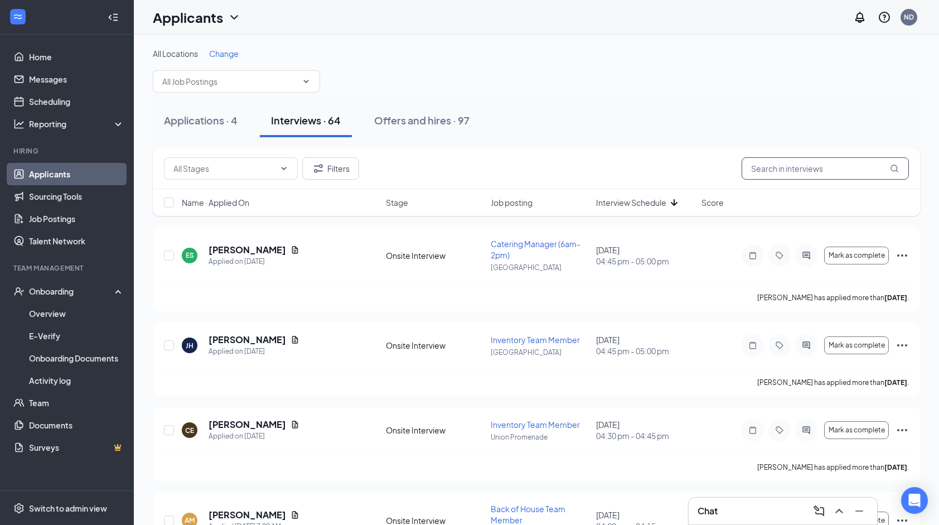
click at [777, 165] on input "text" at bounding box center [825, 168] width 167 height 22
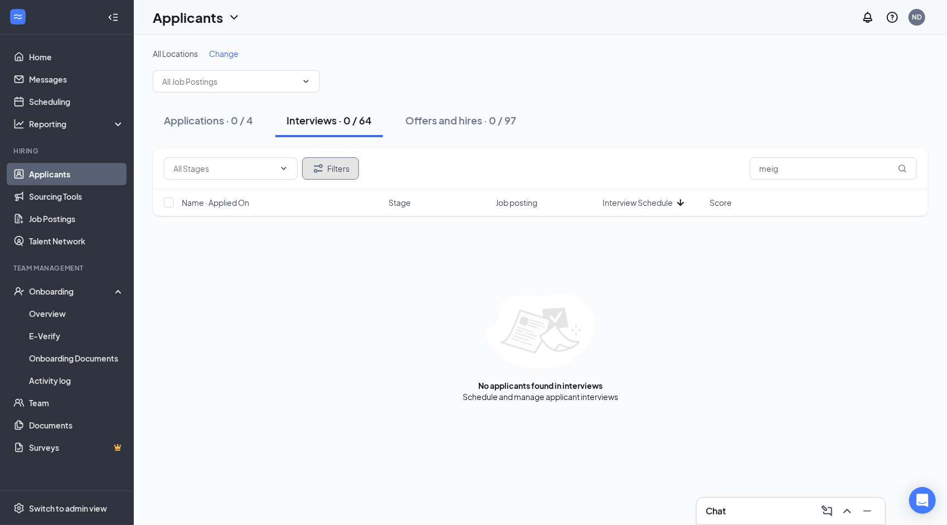
click at [320, 167] on icon "Filter" at bounding box center [318, 168] width 9 height 8
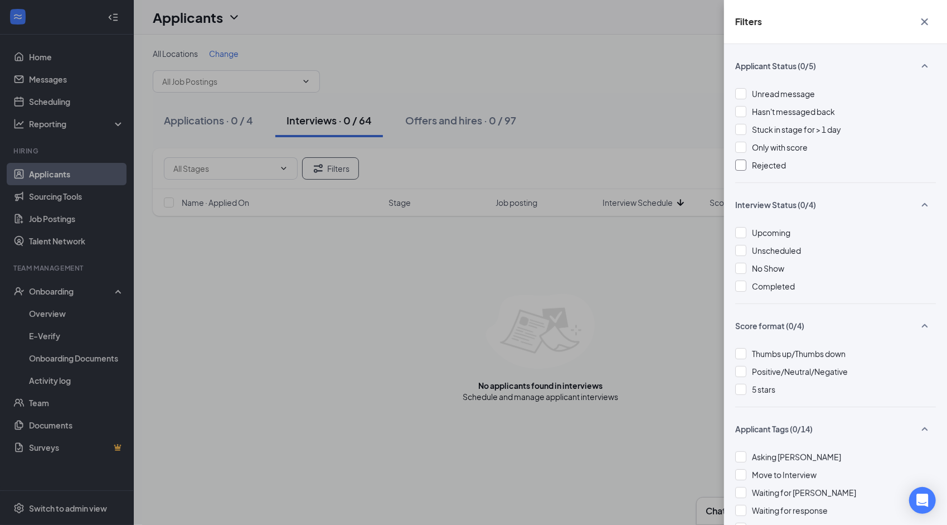
click at [773, 166] on span "Rejected" at bounding box center [769, 165] width 34 height 10
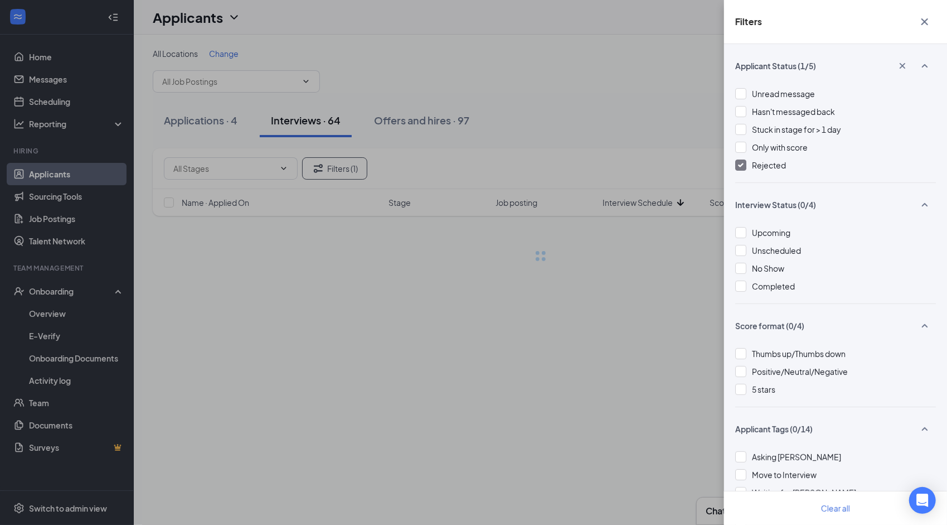
click at [921, 23] on icon "Cross" at bounding box center [924, 21] width 13 height 13
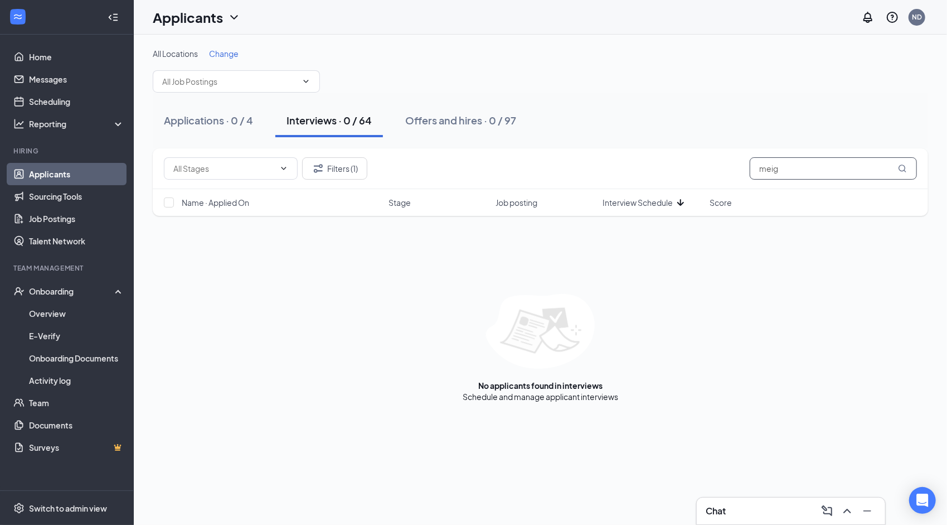
click at [801, 172] on input "meig" at bounding box center [833, 168] width 167 height 22
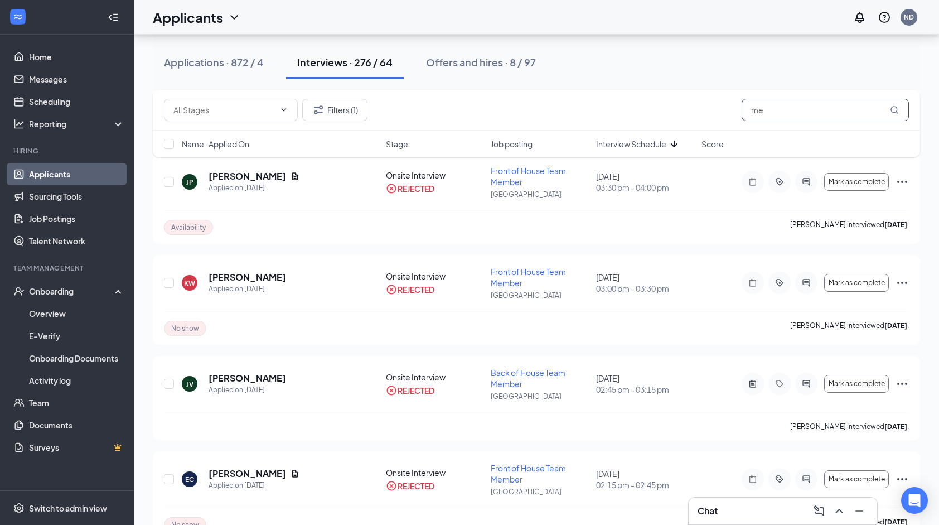
scroll to position [313, 0]
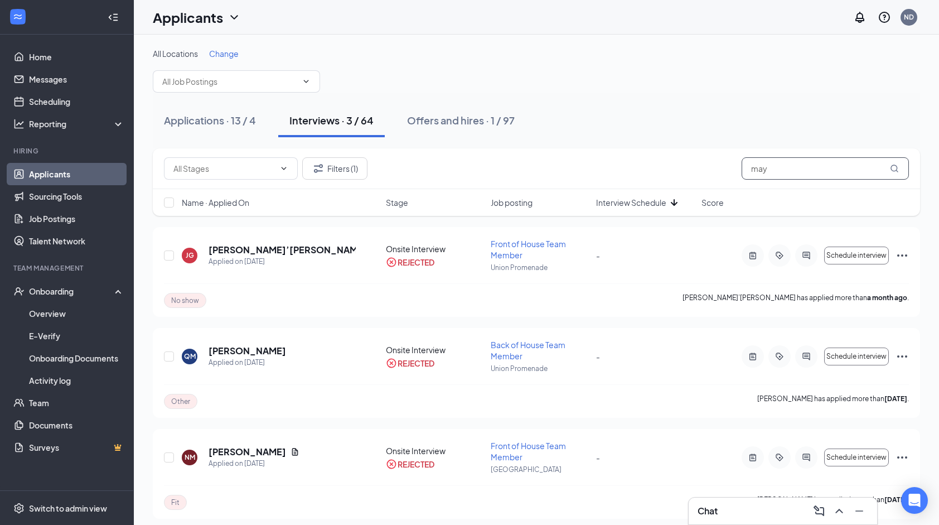
scroll to position [4, 0]
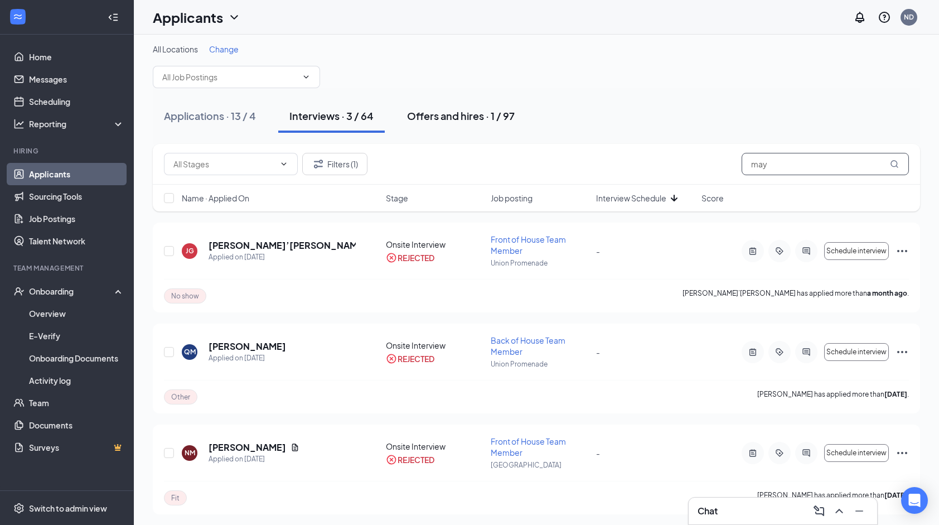
type input "may"
click at [496, 113] on div "Offers and hires · 1 / 97" at bounding box center [461, 116] width 108 height 14
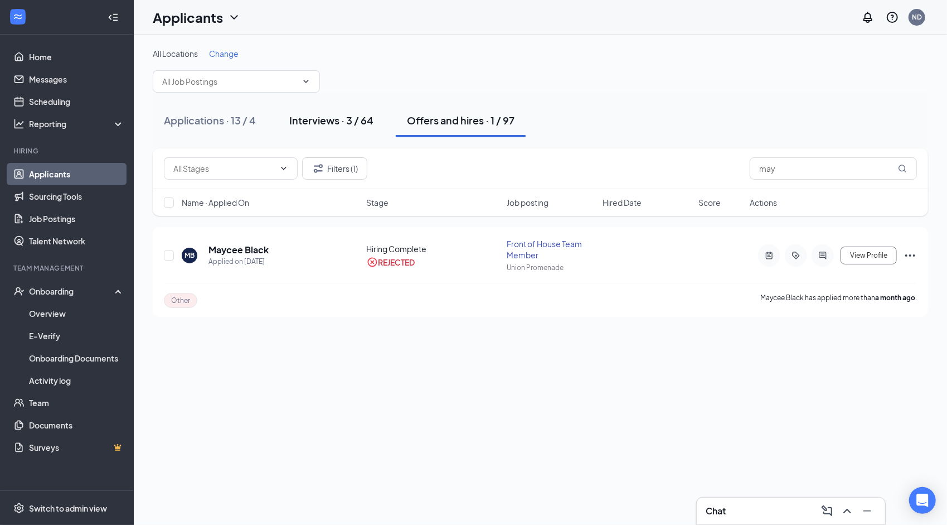
click at [328, 115] on div "Interviews · 3 / 64" at bounding box center [331, 120] width 84 height 14
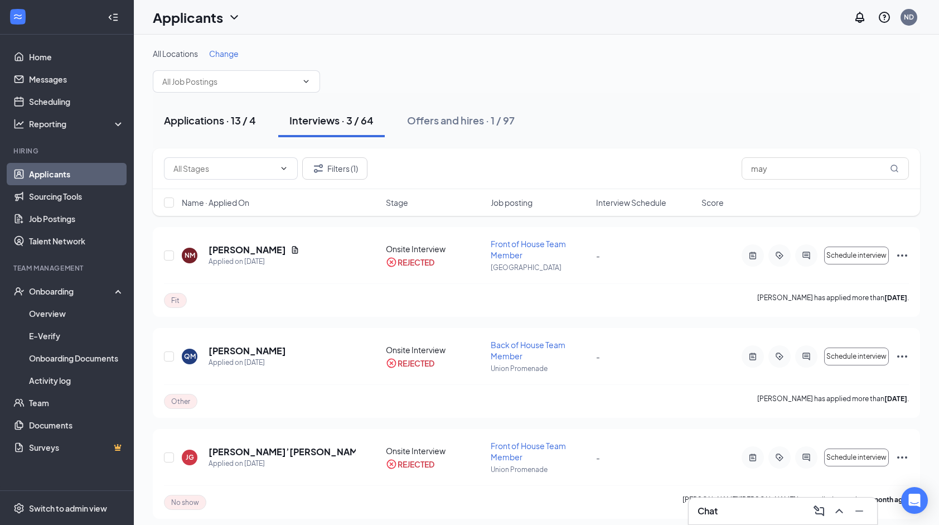
click at [242, 124] on div "Applications · 13 / 4" at bounding box center [210, 120] width 92 height 14
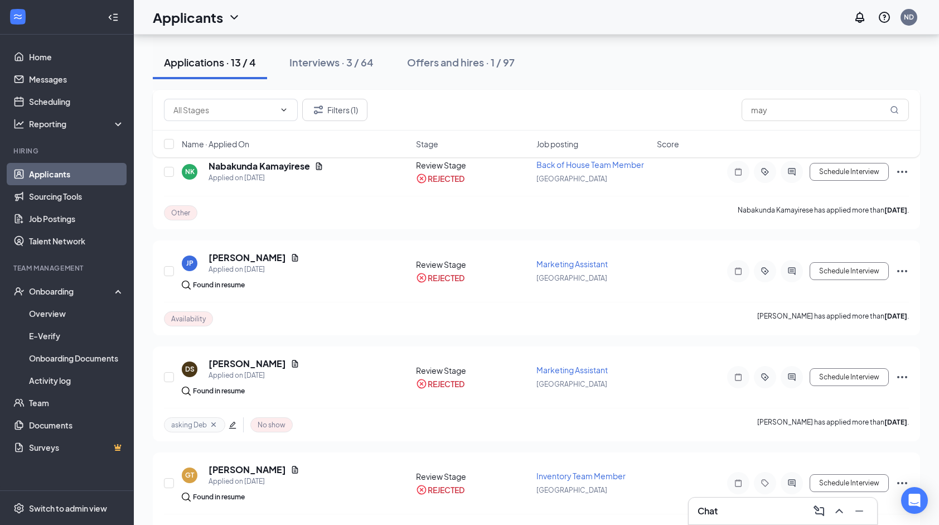
scroll to position [323, 0]
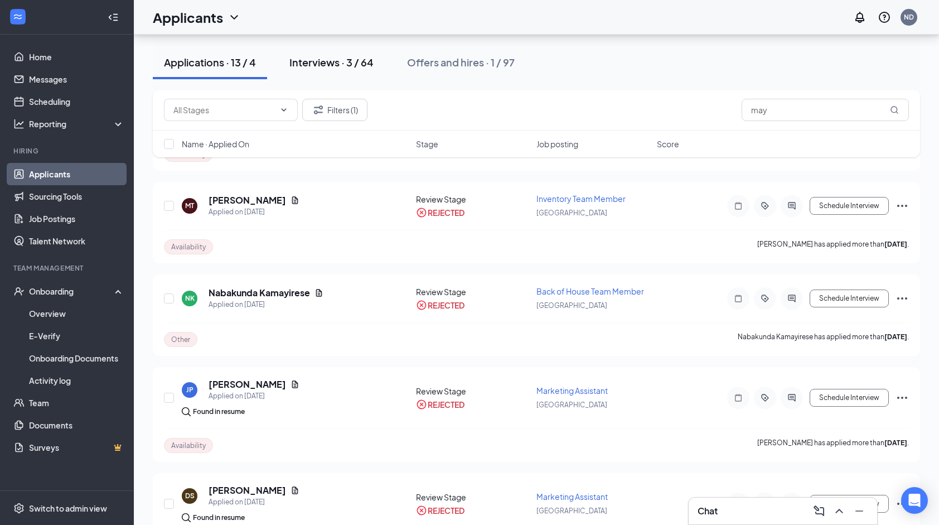
click at [363, 62] on div "Interviews · 3 / 64" at bounding box center [331, 62] width 84 height 14
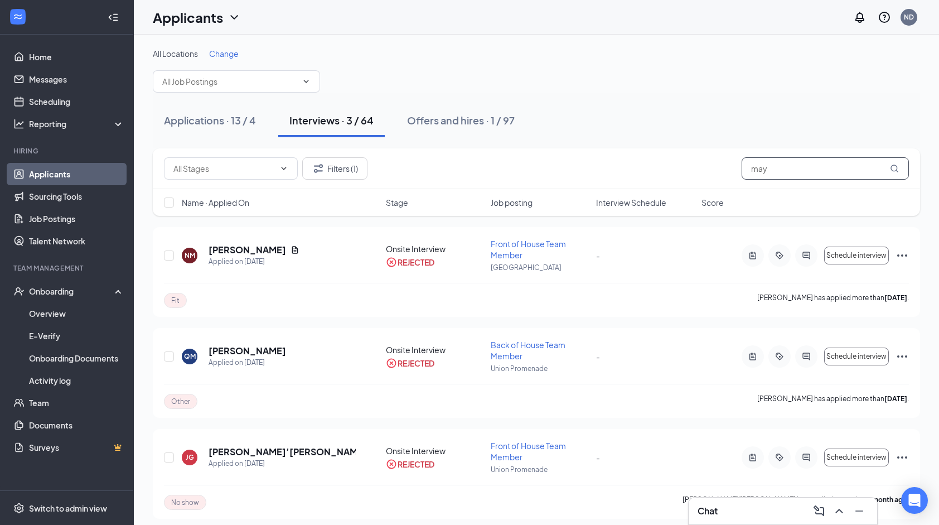
click at [775, 166] on input "may" at bounding box center [825, 168] width 167 height 22
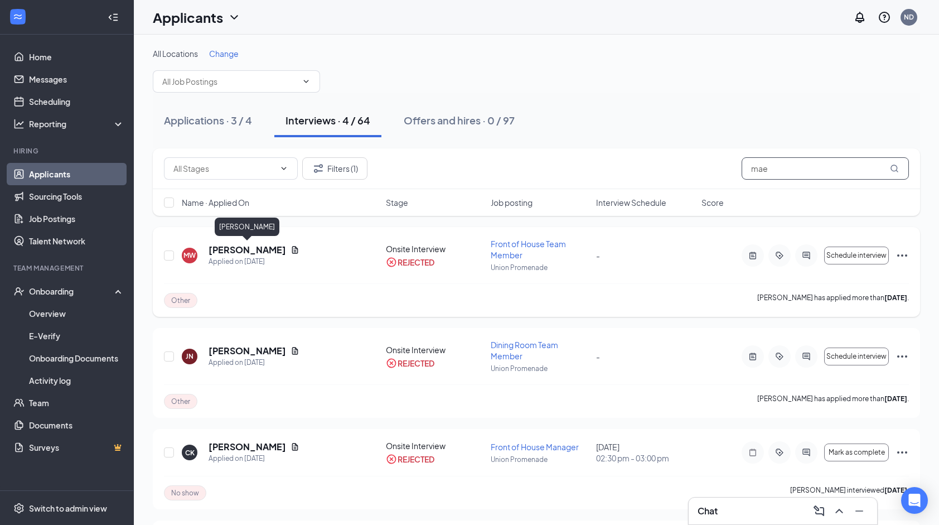
type input "mae"
click at [265, 246] on h5 "Maeleigh Walters" at bounding box center [248, 250] width 78 height 12
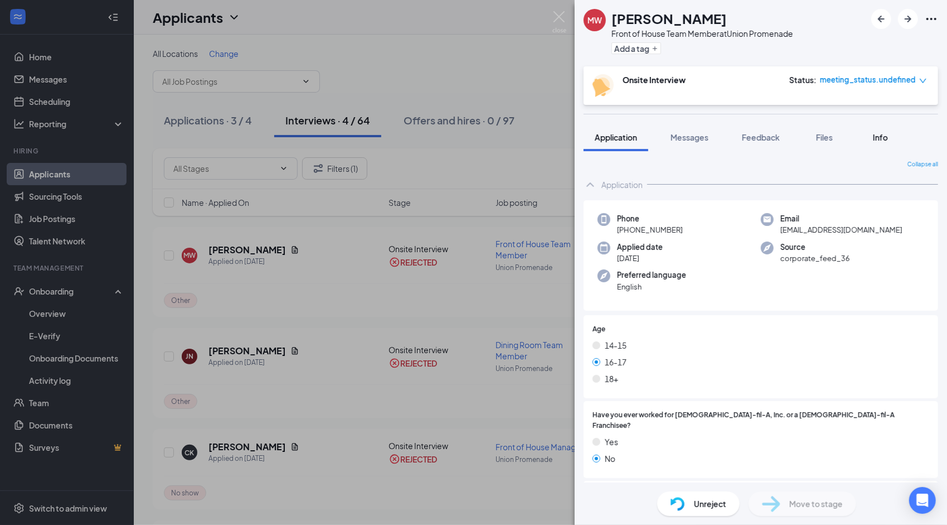
click at [887, 138] on span "Info" at bounding box center [880, 137] width 15 height 10
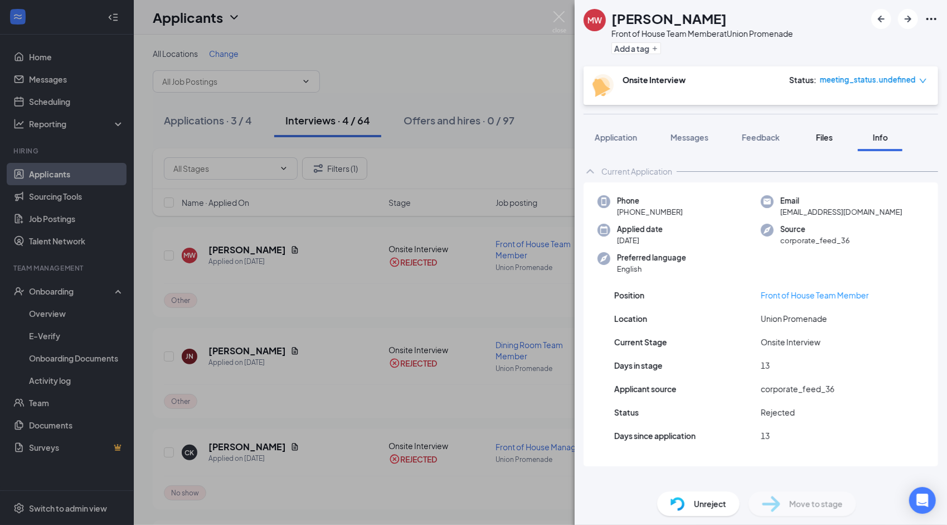
click at [843, 139] on button "Files" at bounding box center [824, 137] width 45 height 28
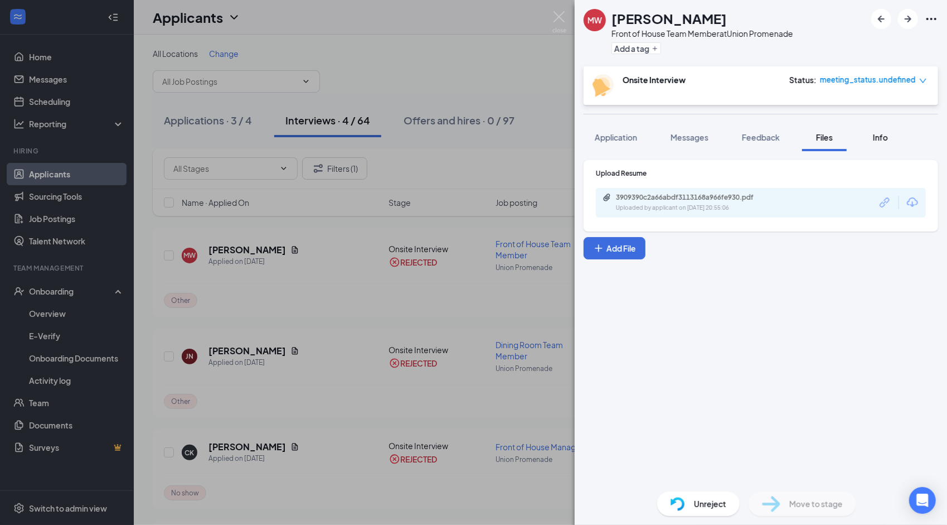
click at [875, 146] on button "Info" at bounding box center [880, 137] width 45 height 28
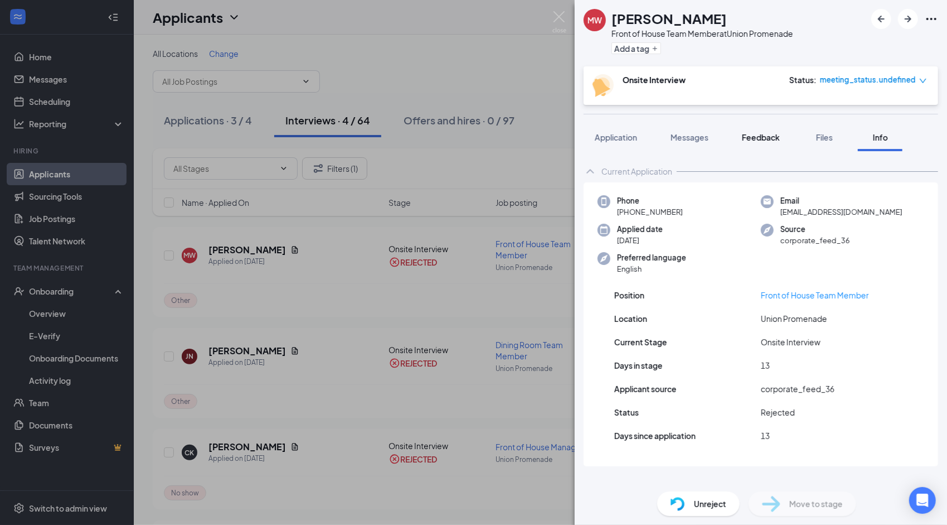
click at [748, 139] on span "Feedback" at bounding box center [761, 137] width 38 height 10
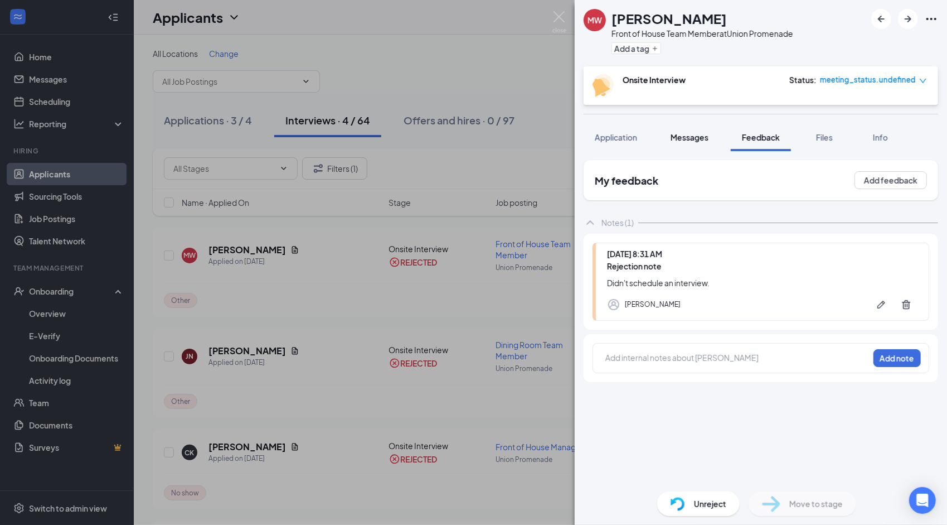
click at [686, 143] on button "Messages" at bounding box center [690, 137] width 60 height 28
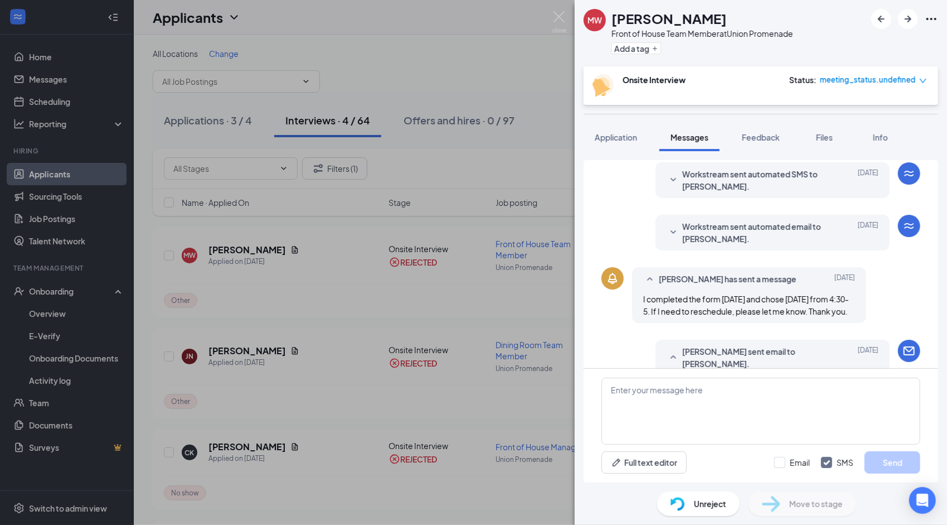
scroll to position [47, 0]
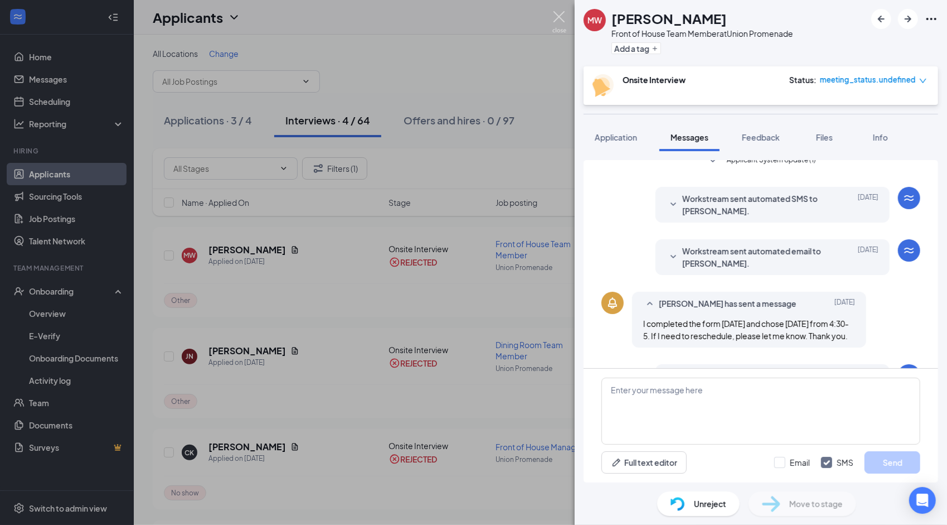
click at [558, 20] on img at bounding box center [560, 22] width 14 height 22
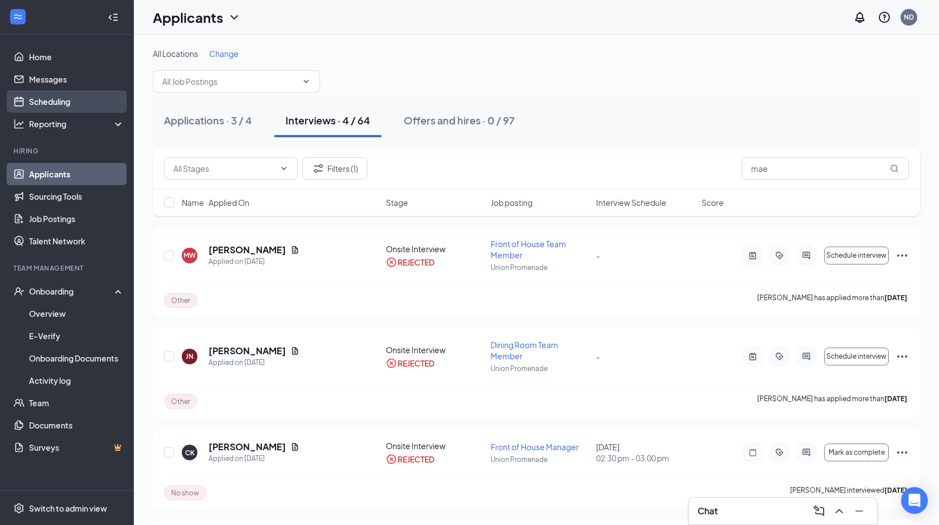
click at [86, 100] on link "Scheduling" at bounding box center [76, 101] width 95 height 22
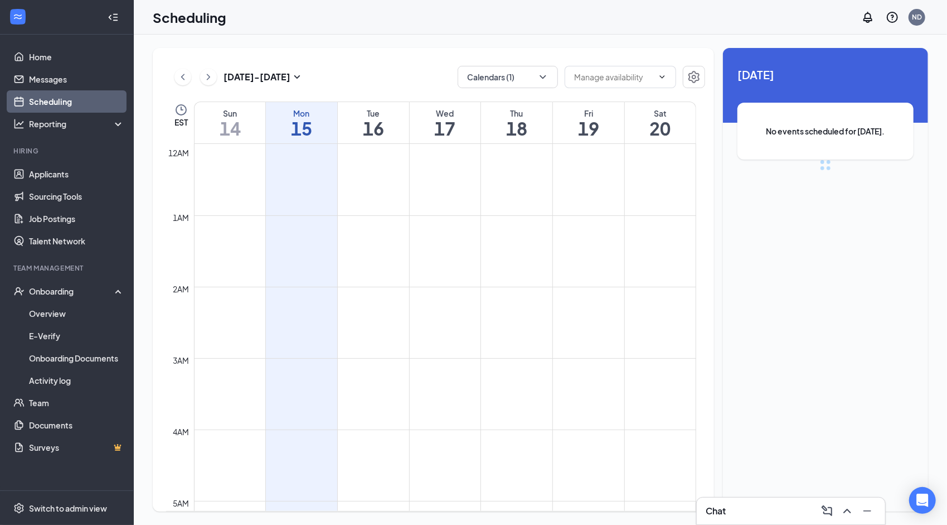
scroll to position [548, 0]
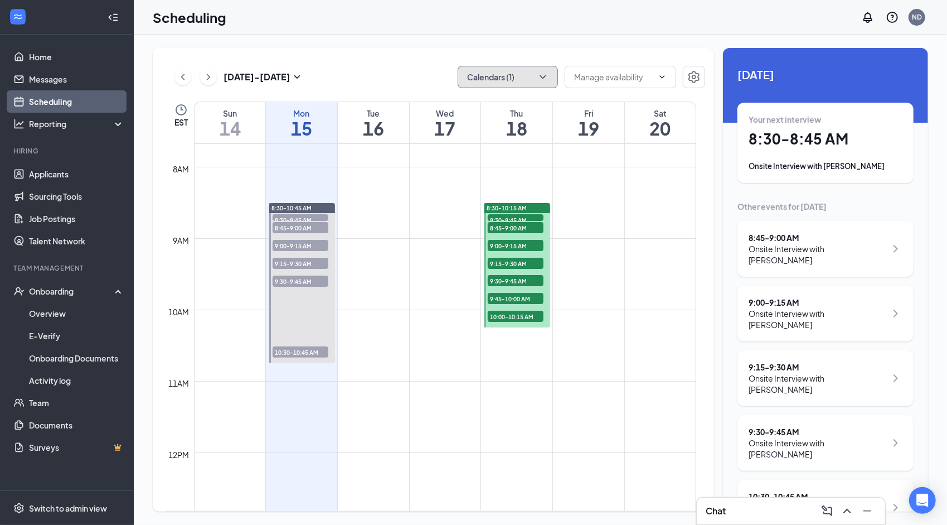
click at [530, 78] on button "Calendars (1)" at bounding box center [508, 77] width 100 height 22
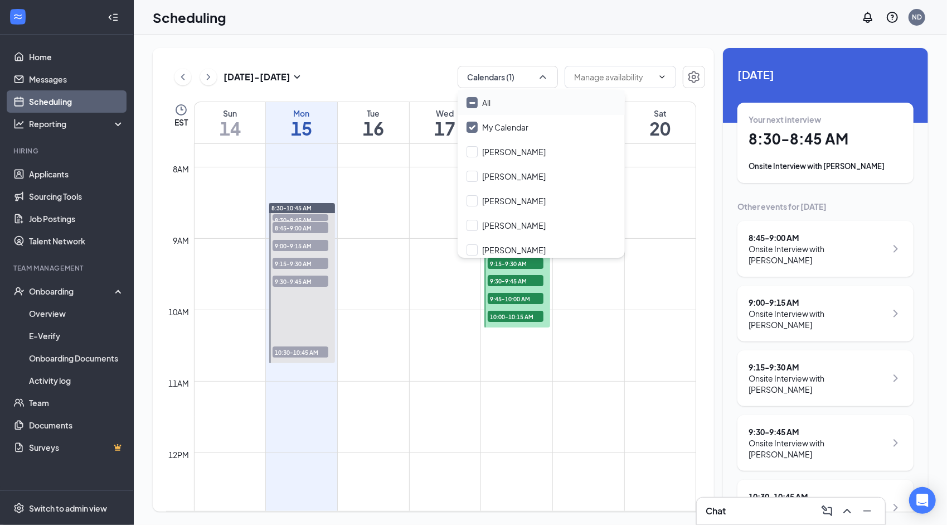
click at [527, 106] on div "All" at bounding box center [541, 102] width 167 height 25
checkbox input "true"
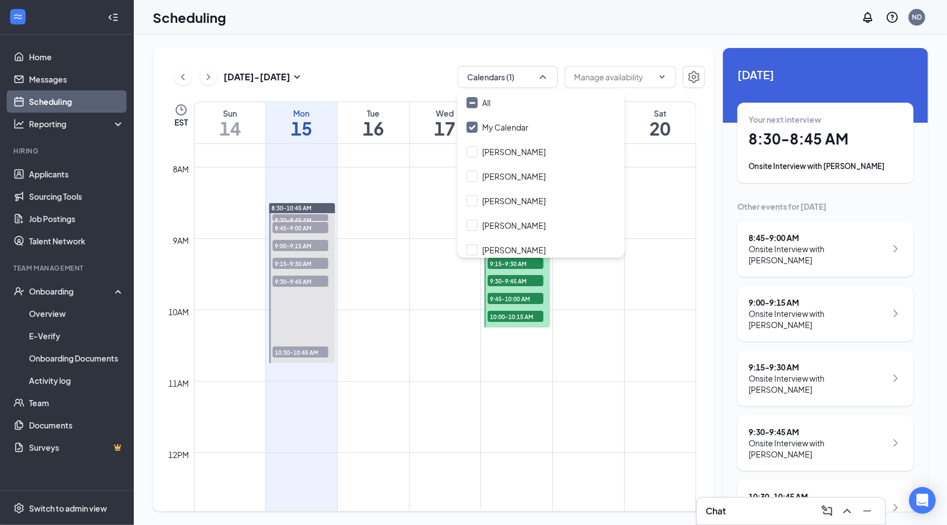
checkbox input "true"
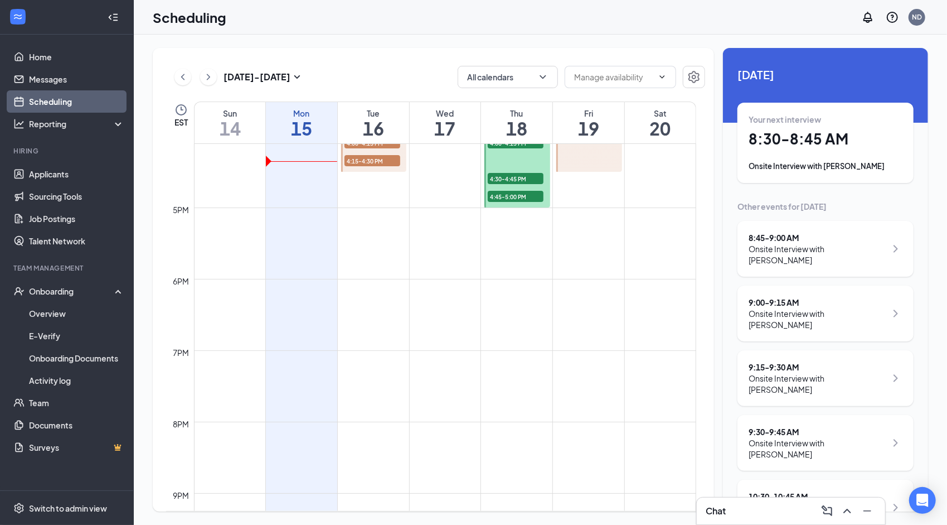
scroll to position [1152, 0]
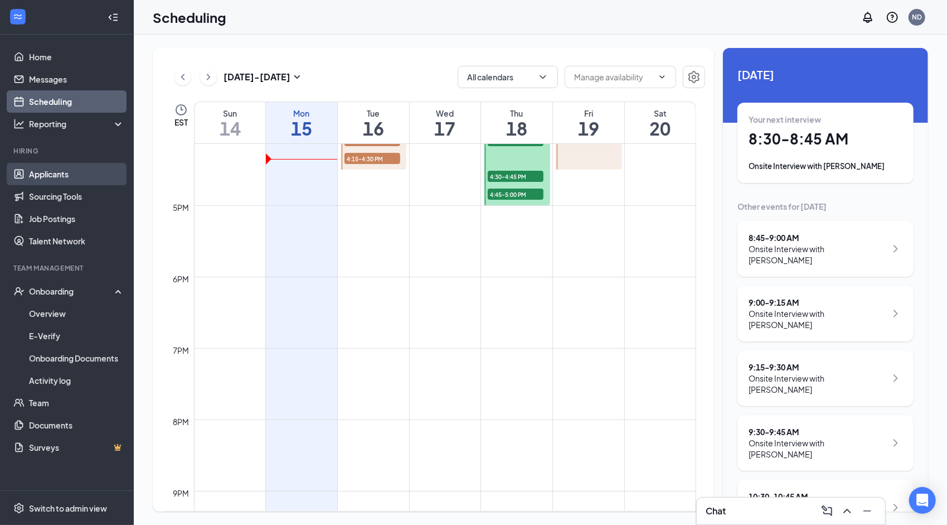
click at [90, 171] on link "Applicants" at bounding box center [76, 174] width 95 height 22
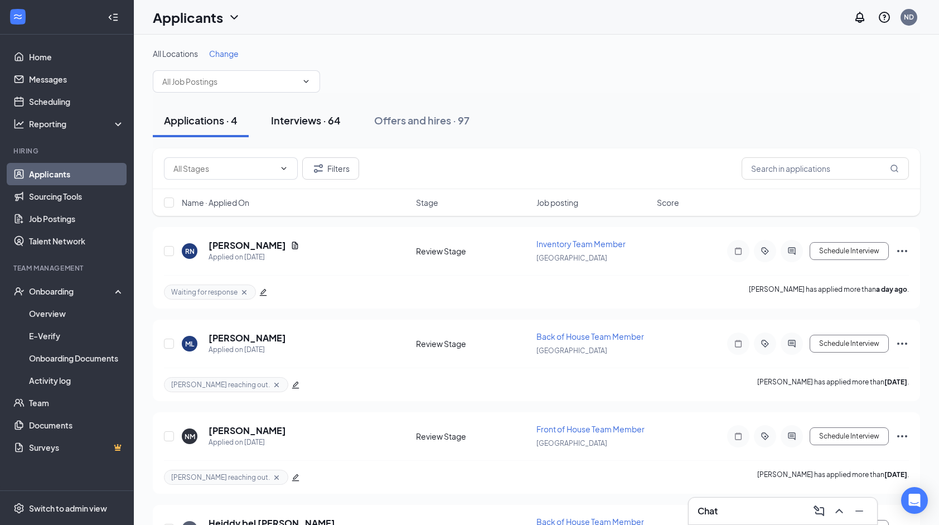
click at [312, 120] on div "Interviews · 64" at bounding box center [306, 120] width 70 height 14
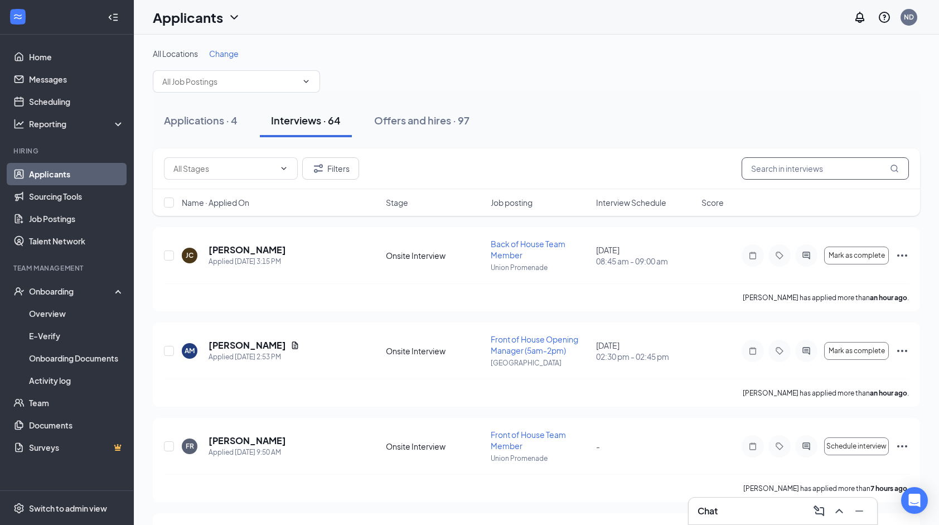
click at [778, 162] on input "text" at bounding box center [825, 168] width 167 height 22
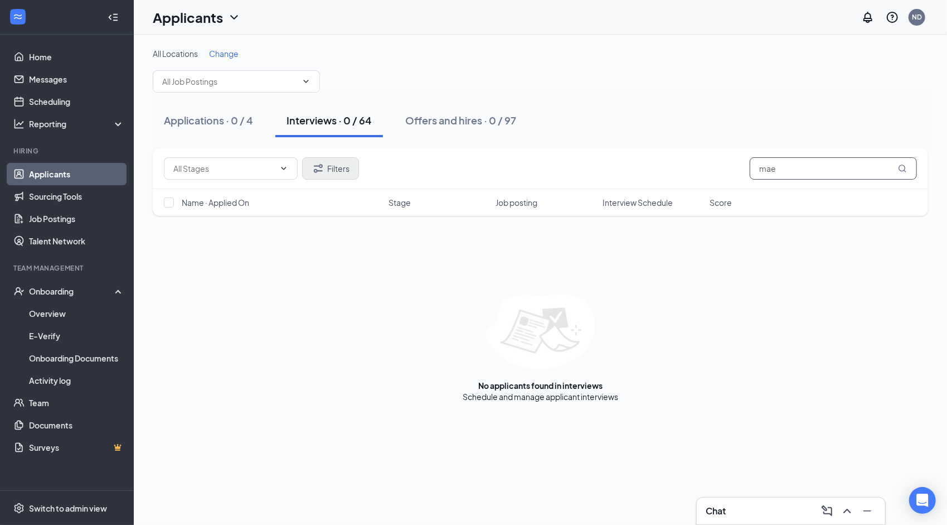
type input "mae"
click at [347, 164] on button "Filters" at bounding box center [330, 168] width 57 height 22
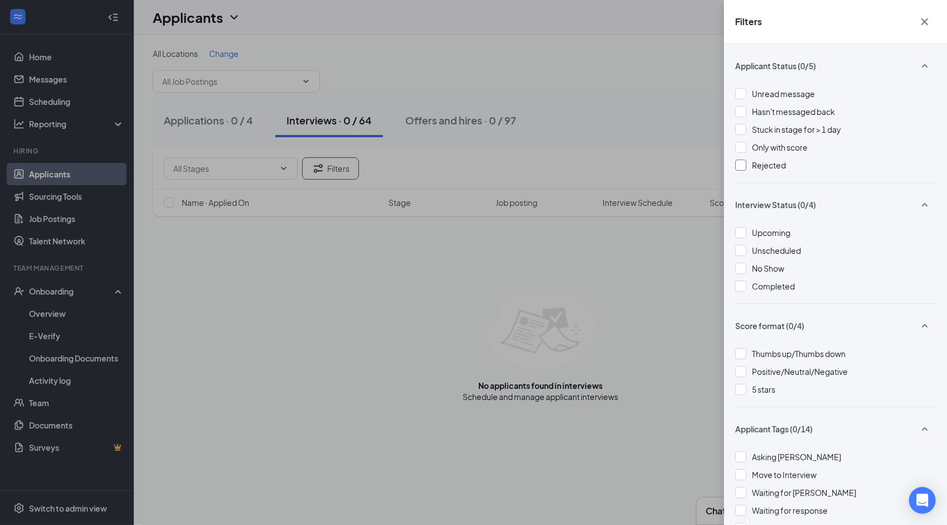
click at [772, 166] on span "Rejected" at bounding box center [769, 165] width 34 height 10
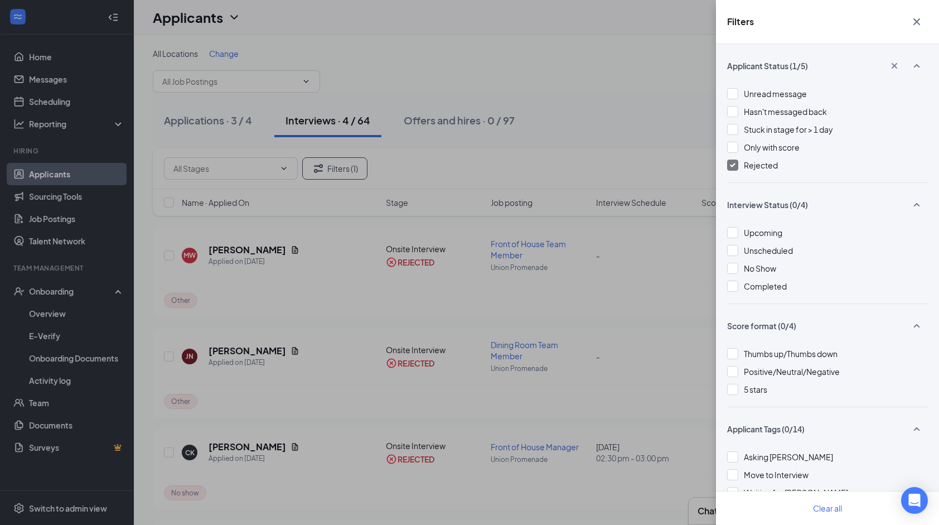
click at [922, 23] on icon "Cross" at bounding box center [916, 21] width 13 height 13
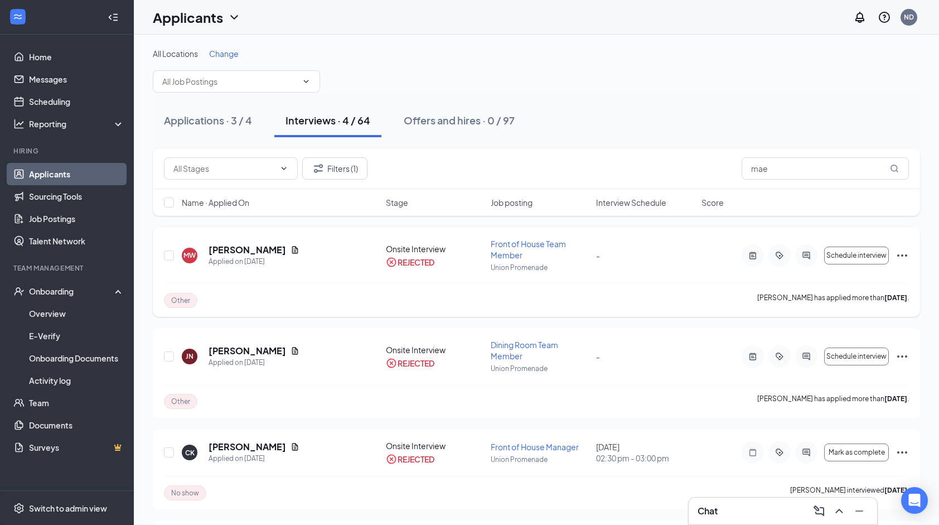
click at [902, 254] on icon "Ellipses" at bounding box center [902, 255] width 10 height 2
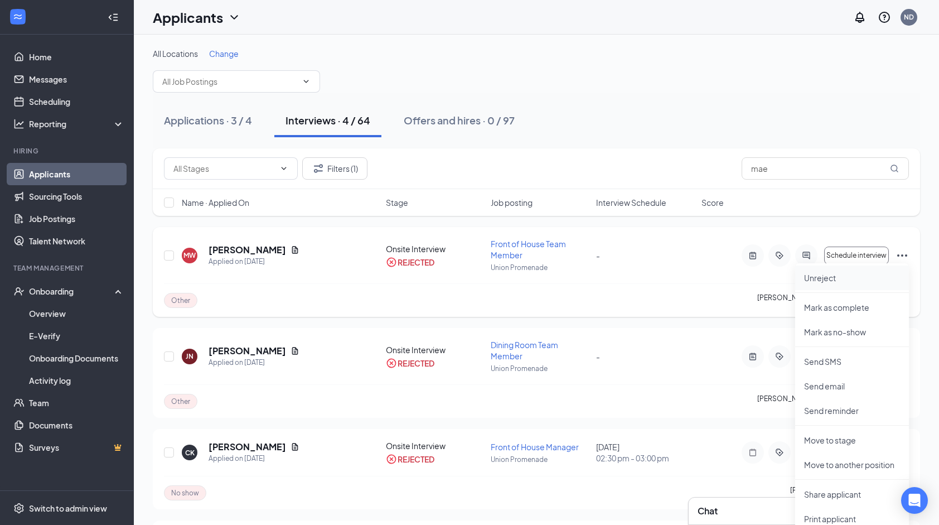
click at [880, 272] on p "Unreject" at bounding box center [852, 277] width 96 height 11
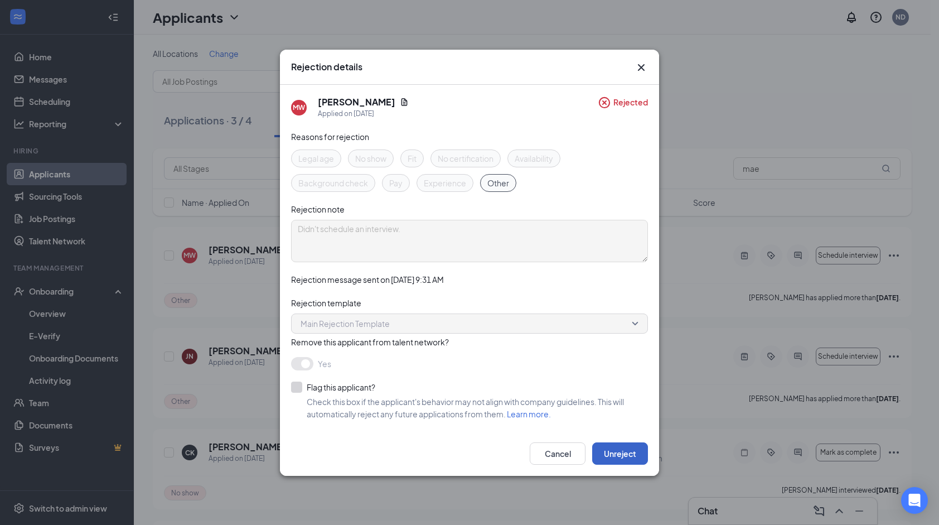
click at [623, 455] on button "Unreject" at bounding box center [620, 453] width 56 height 22
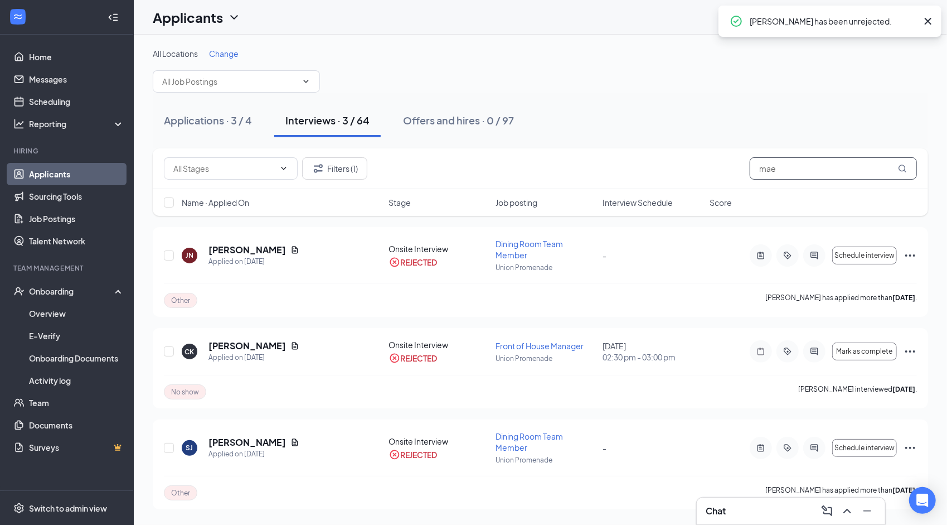
drag, startPoint x: 826, startPoint y: 168, endPoint x: 733, endPoint y: 168, distance: 93.1
click at [733, 168] on div "Filters (1) mae" at bounding box center [540, 168] width 753 height 22
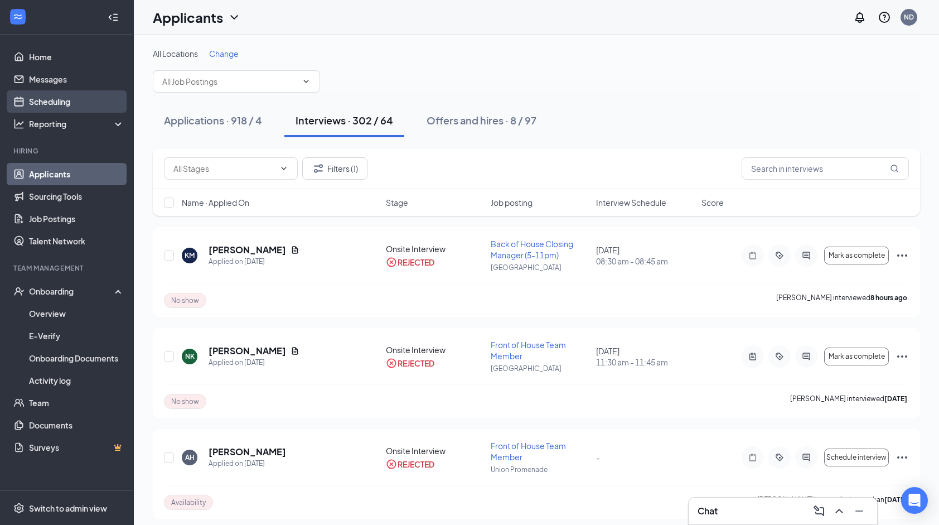
click at [60, 100] on link "Scheduling" at bounding box center [76, 101] width 95 height 22
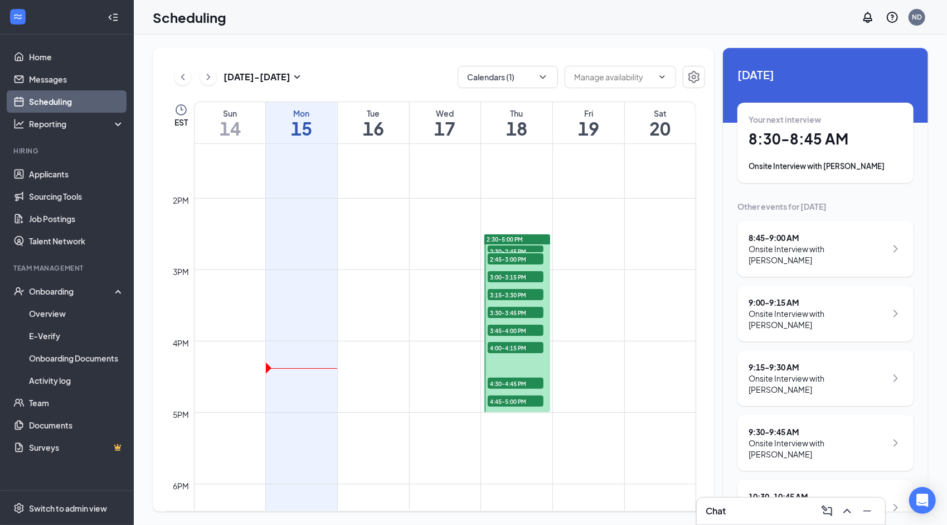
scroll to position [956, 0]
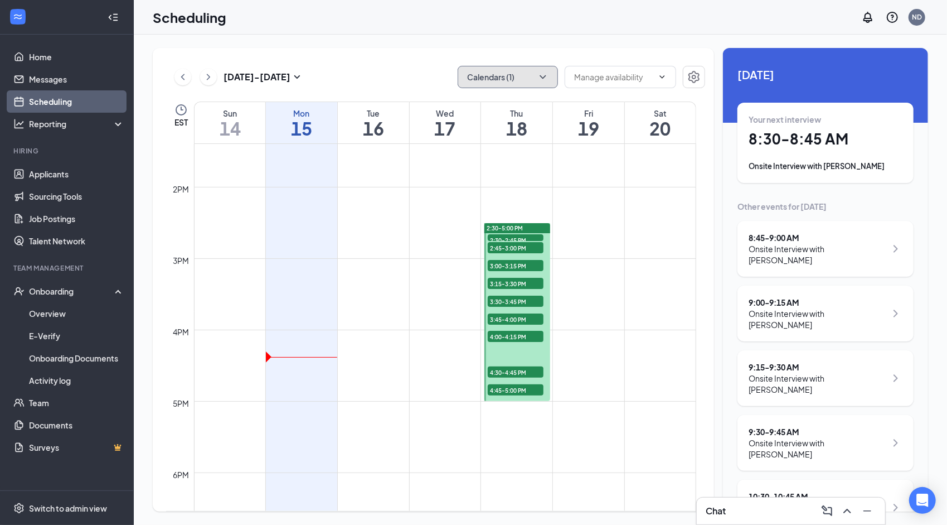
click at [522, 77] on button "Calendars (1)" at bounding box center [508, 77] width 100 height 22
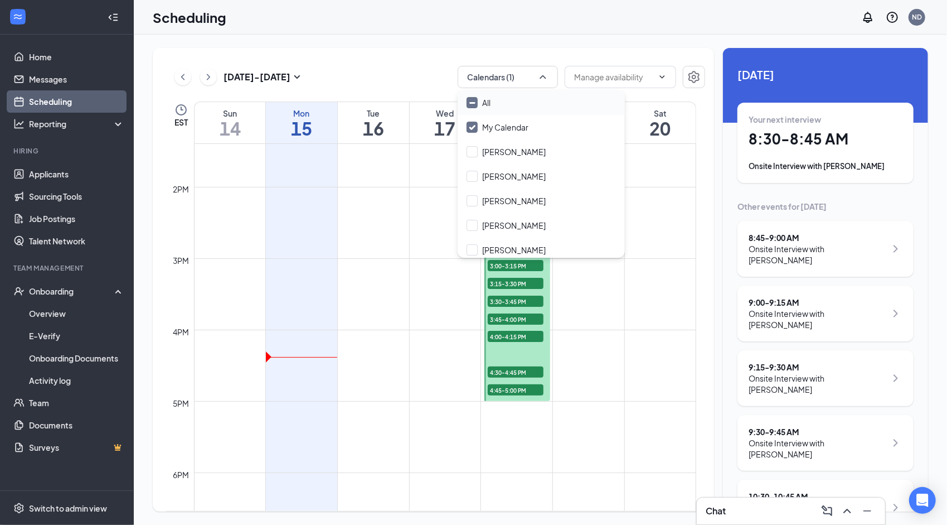
click at [524, 105] on div "All" at bounding box center [541, 102] width 167 height 25
checkbox input "true"
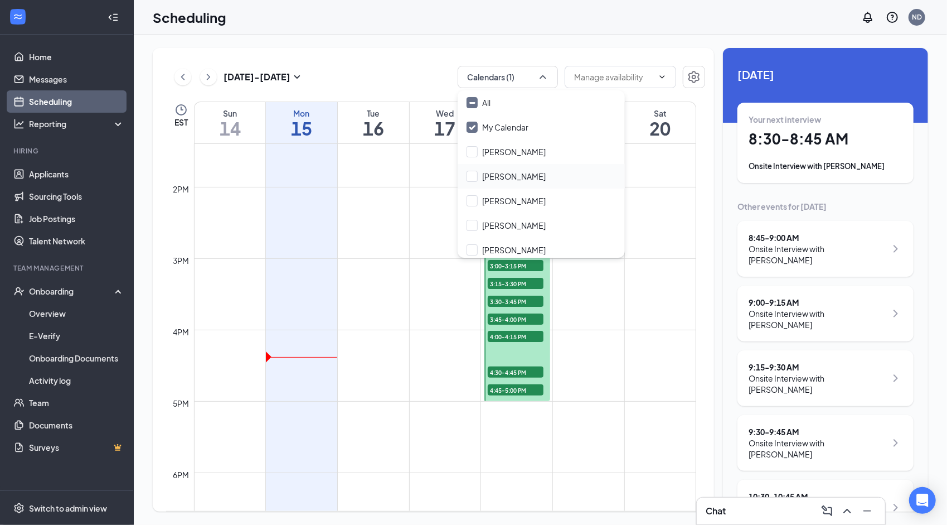
checkbox input "true"
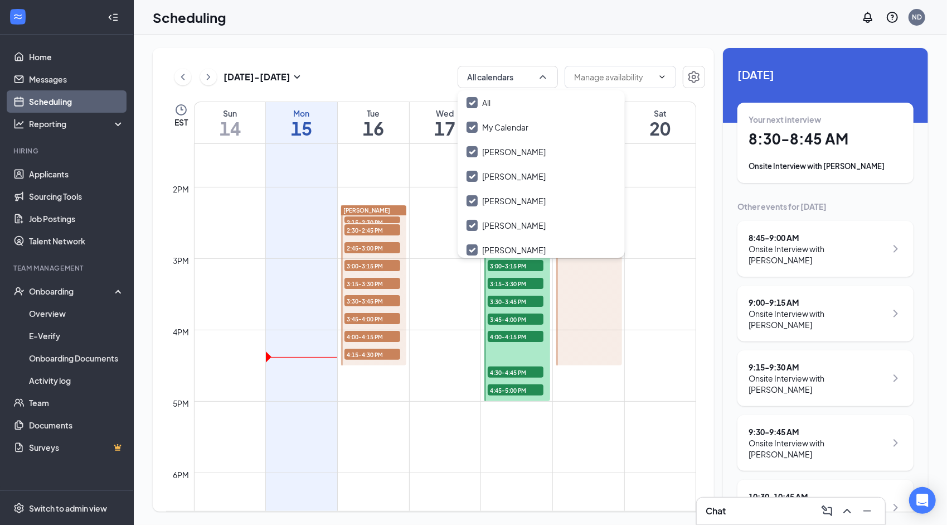
click at [666, 289] on td at bounding box center [445, 285] width 502 height 18
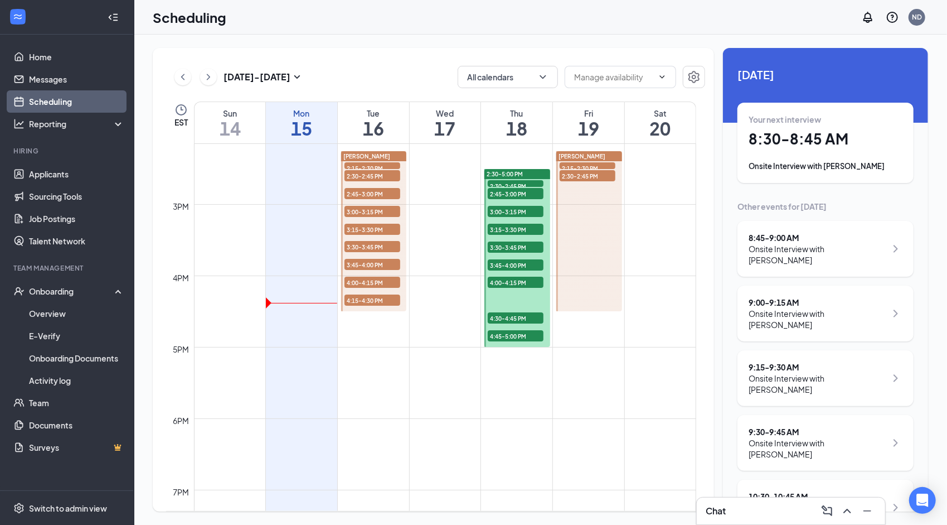
scroll to position [1014, 0]
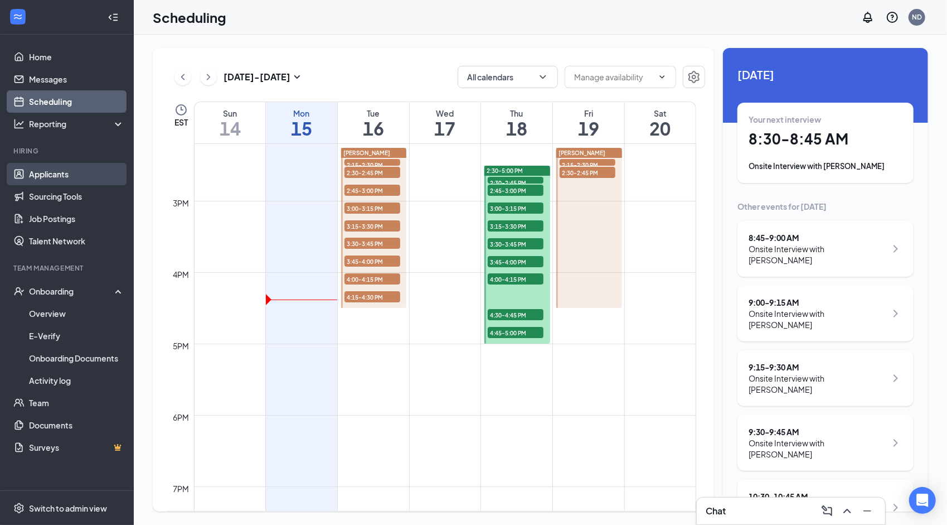
click at [84, 172] on link "Applicants" at bounding box center [76, 174] width 95 height 22
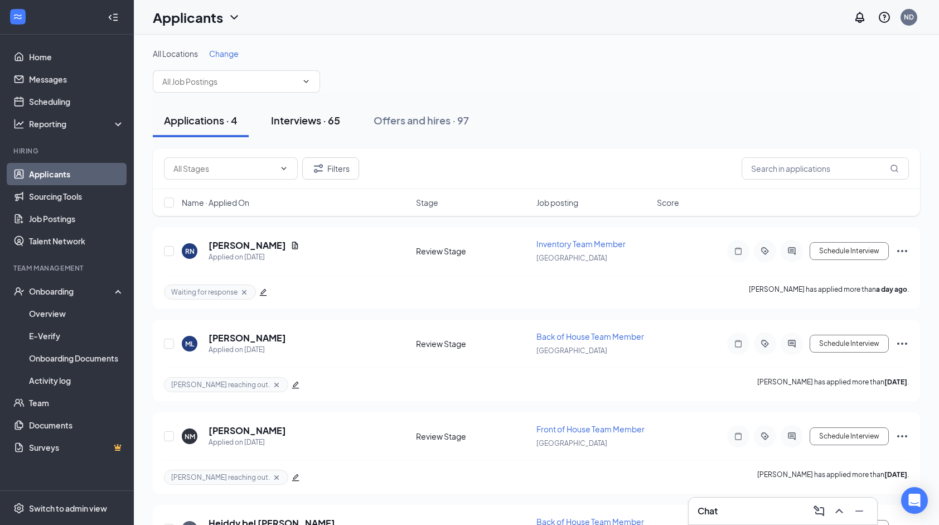
click at [325, 120] on div "Interviews · 65" at bounding box center [305, 120] width 69 height 14
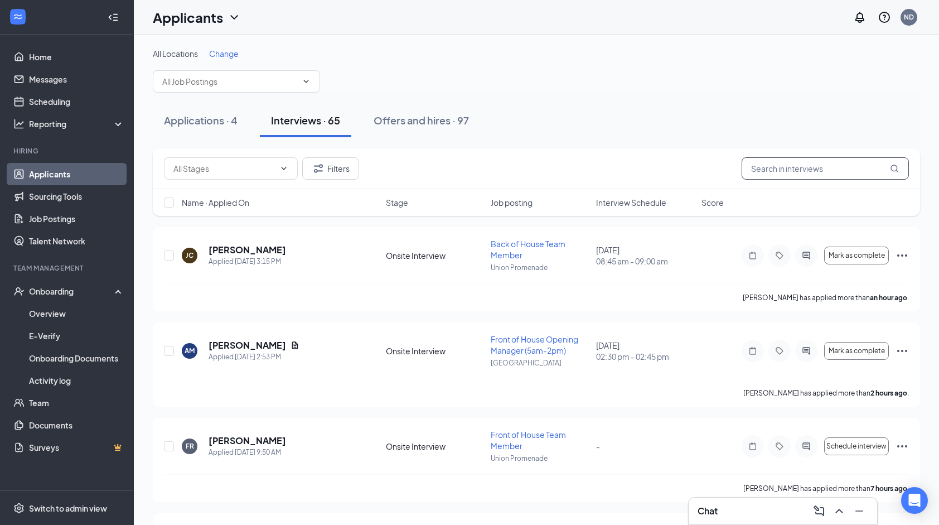
click at [749, 166] on input "text" at bounding box center [825, 168] width 167 height 22
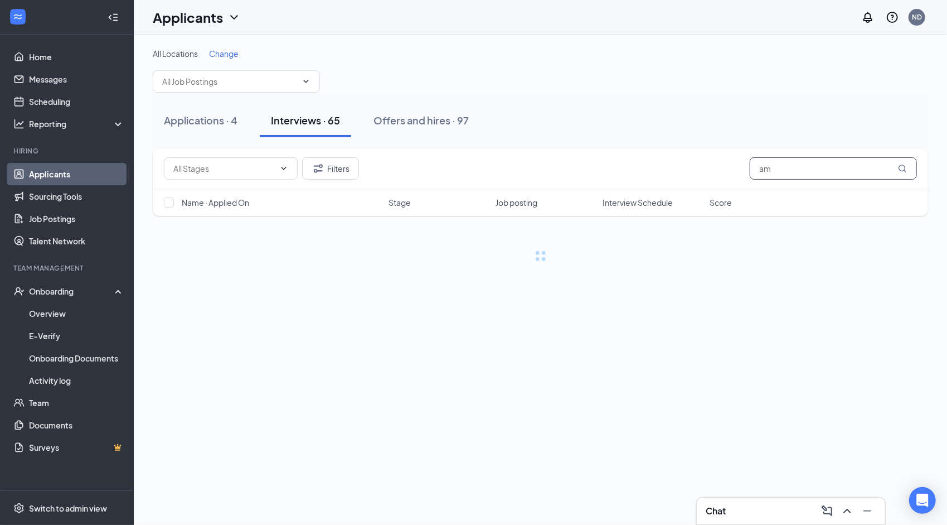
type input "a"
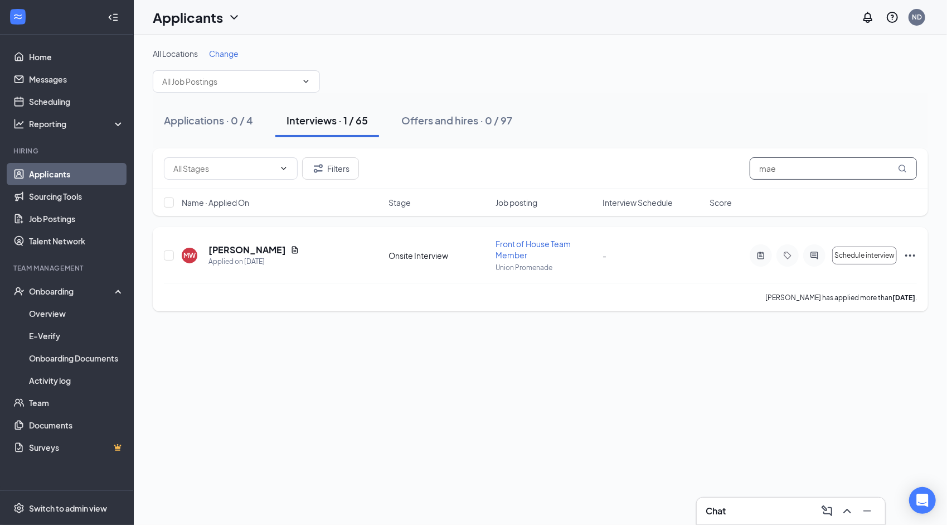
type input "mae"
click at [269, 241] on div "MW Maeleigh Walters Applied on Sep 1 Onsite Interview Front of House Team Membe…" at bounding box center [540, 260] width 753 height 45
click at [274, 253] on h5 "Maeleigh Walters" at bounding box center [248, 250] width 78 height 12
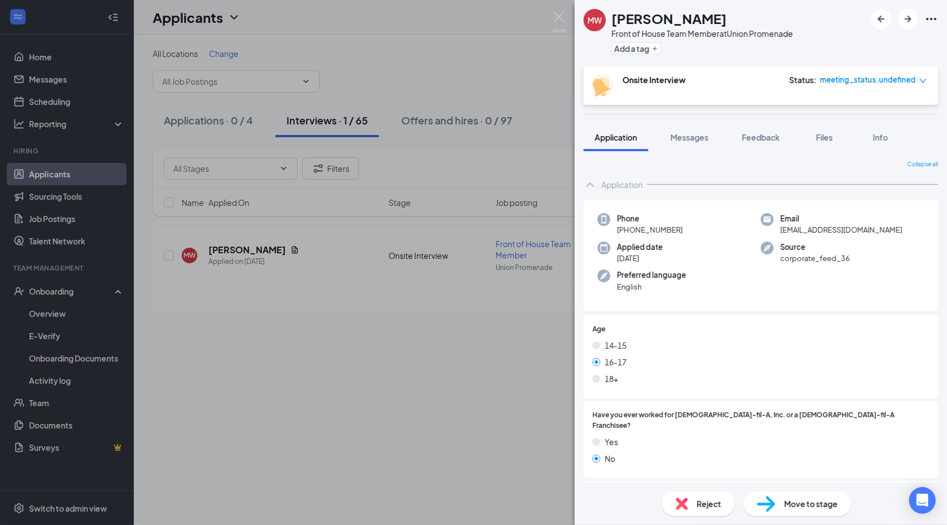
click at [682, 231] on div "Phone +1 (859) 304-2708" at bounding box center [679, 224] width 163 height 23
drag, startPoint x: 682, startPoint y: 231, endPoint x: 636, endPoint y: 236, distance: 47.1
drag, startPoint x: 636, startPoint y: 236, endPoint x: 626, endPoint y: 234, distance: 9.7
click at [626, 234] on div "Phone +1 (859) 304-2708" at bounding box center [679, 224] width 163 height 23
copy span "(859) 304-2708"
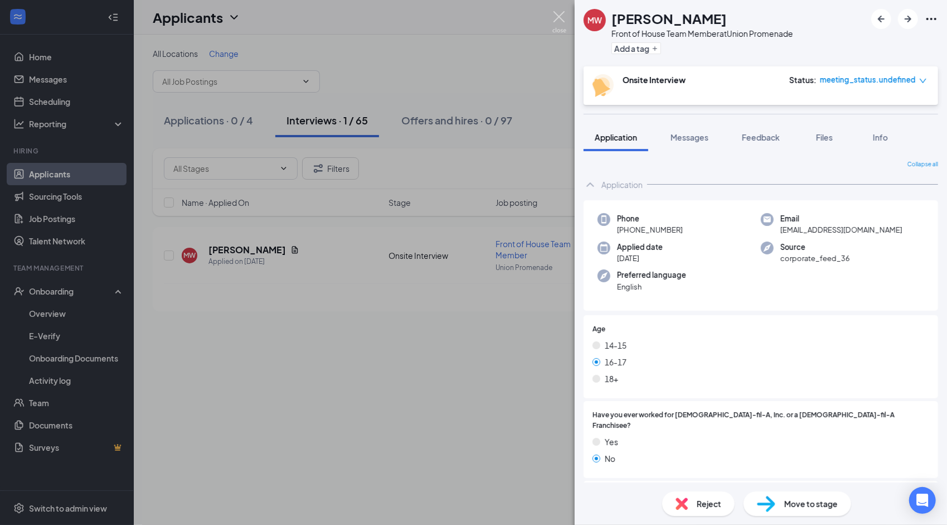
click at [561, 16] on img at bounding box center [560, 22] width 14 height 22
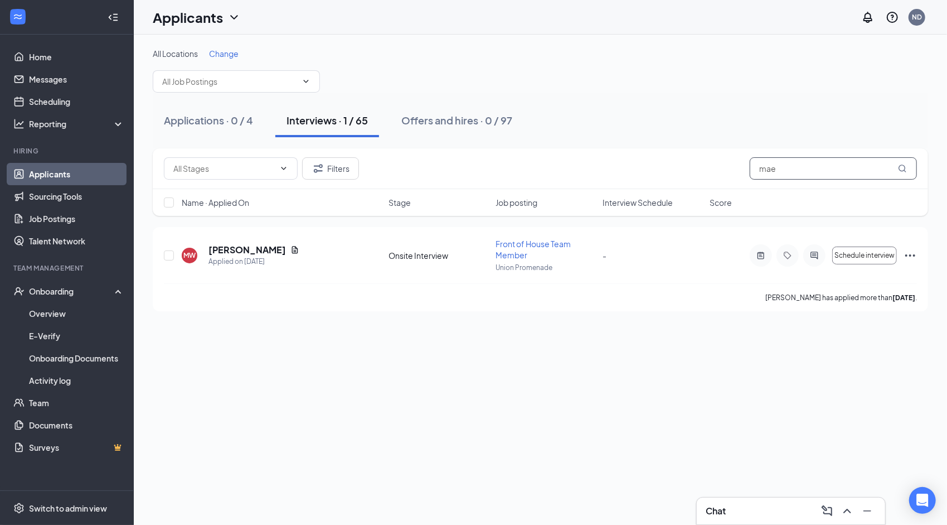
drag, startPoint x: 801, startPoint y: 165, endPoint x: 755, endPoint y: 163, distance: 45.8
click at [755, 163] on input "mae" at bounding box center [833, 168] width 167 height 22
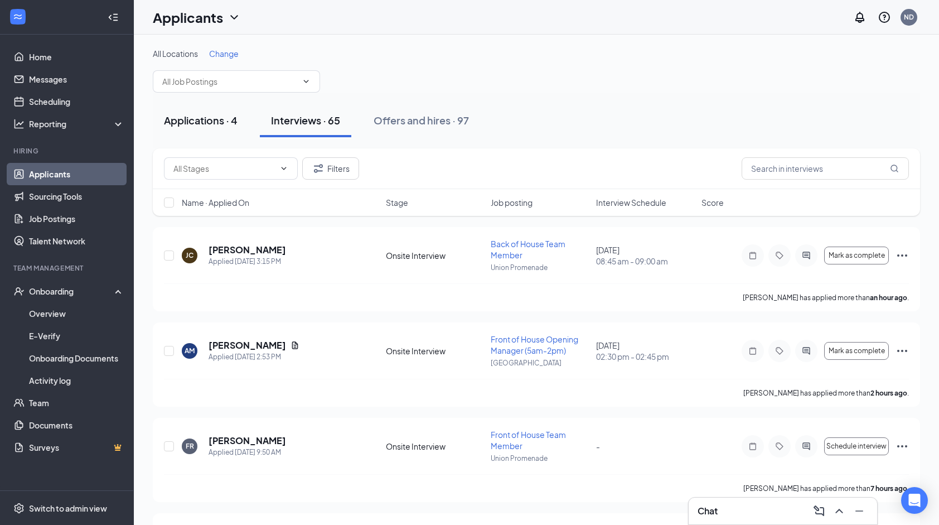
click at [217, 125] on div "Applications · 4" at bounding box center [201, 120] width 74 height 14
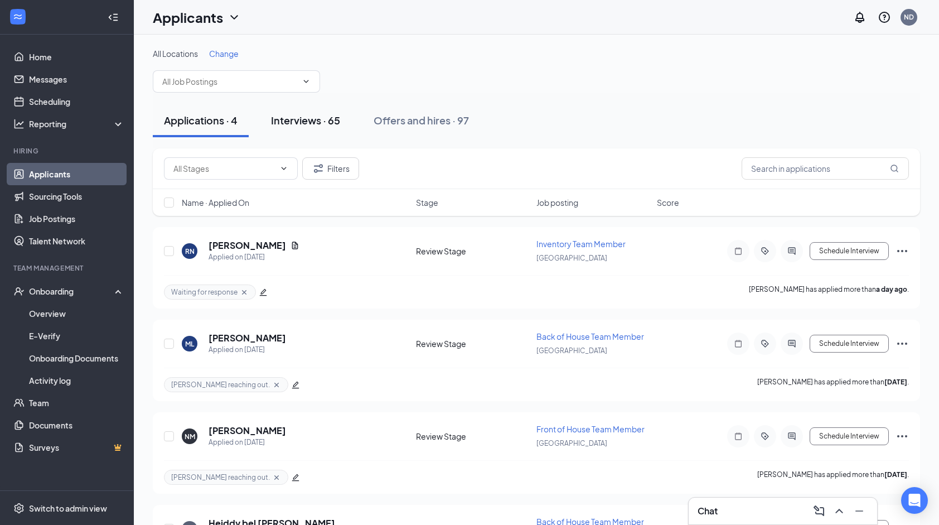
click at [348, 119] on button "Interviews · 65" at bounding box center [305, 120] width 91 height 33
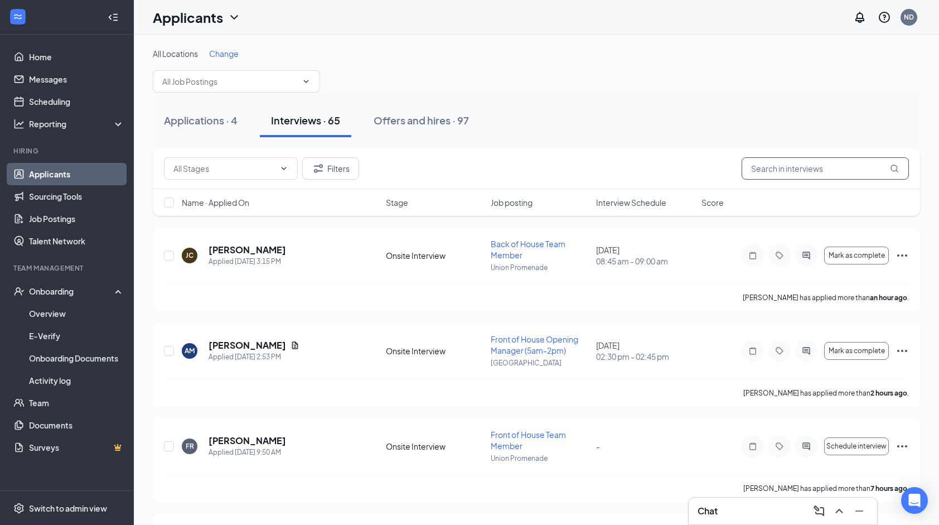
click at [759, 164] on input "text" at bounding box center [825, 168] width 167 height 22
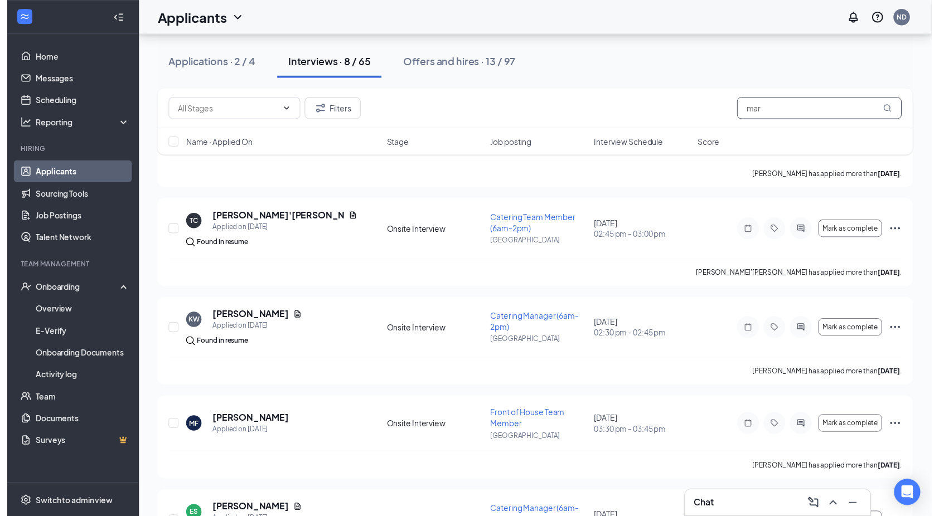
scroll to position [485, 0]
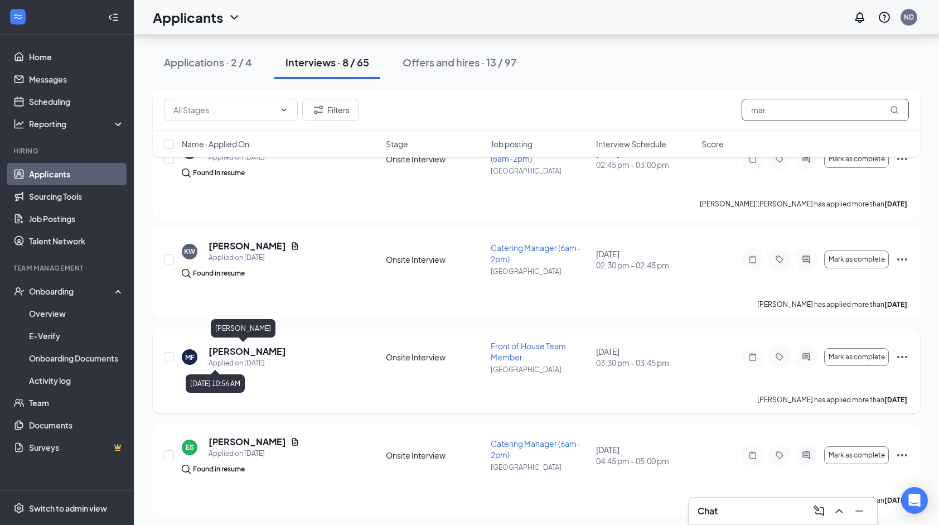
type input "mar"
click at [248, 350] on h5 "[PERSON_NAME]" at bounding box center [248, 351] width 78 height 12
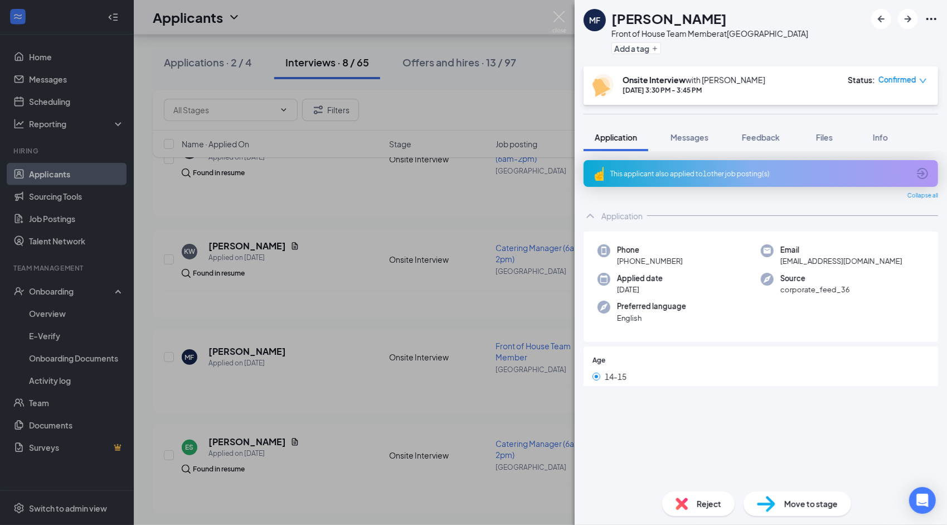
click at [699, 503] on span "Reject" at bounding box center [709, 503] width 25 height 12
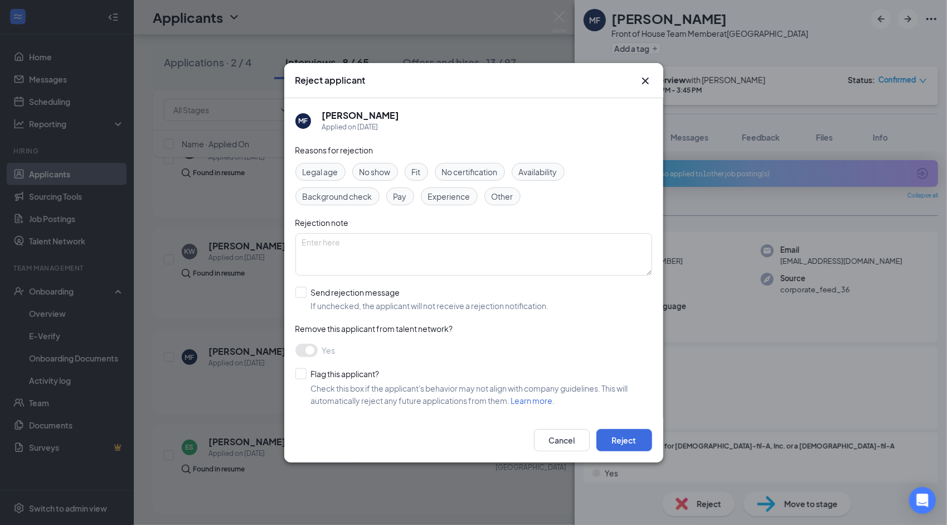
click at [428, 170] on div "Fit" at bounding box center [416, 172] width 23 height 18
click at [357, 292] on input "Send rejection message If unchecked, the applicant will not receive a rejection…" at bounding box center [423, 299] width 254 height 25
checkbox input "true"
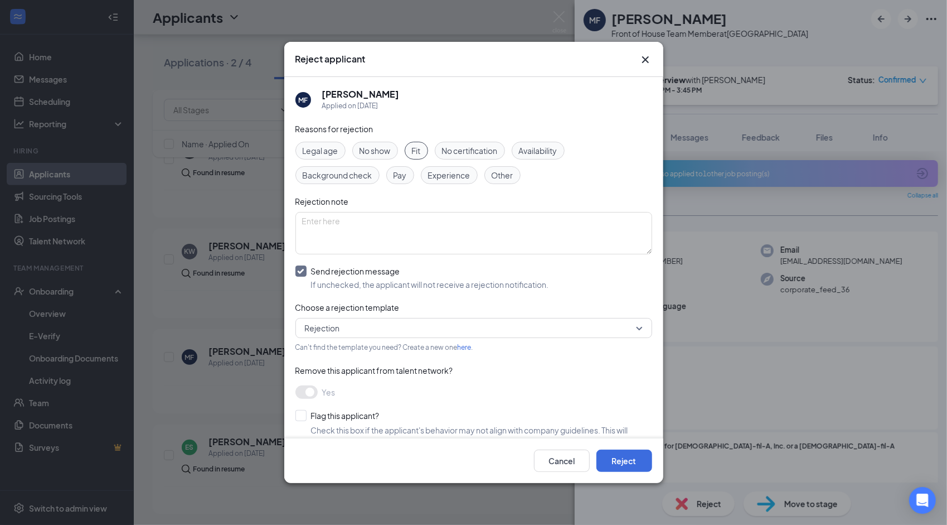
click at [369, 330] on span "Rejection" at bounding box center [469, 327] width 328 height 17
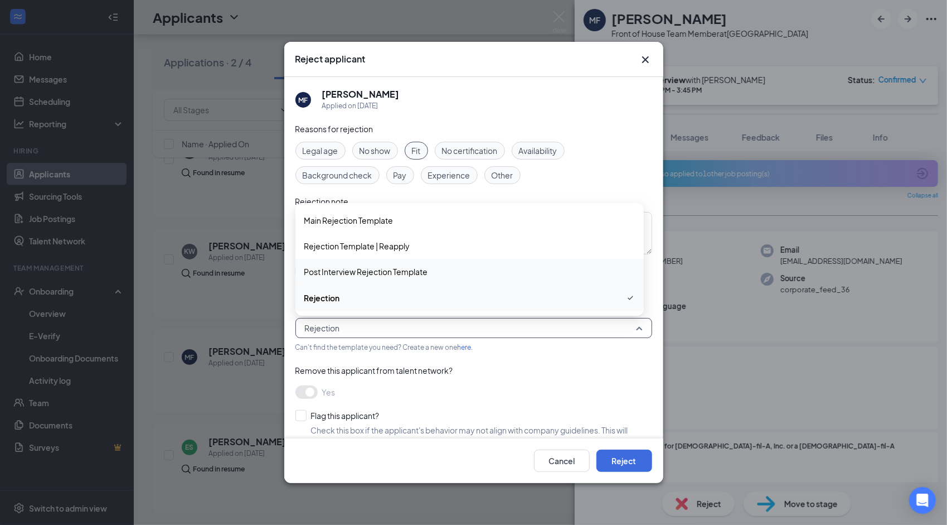
click at [435, 269] on span "Post Interview Rejection Template" at bounding box center [469, 271] width 331 height 12
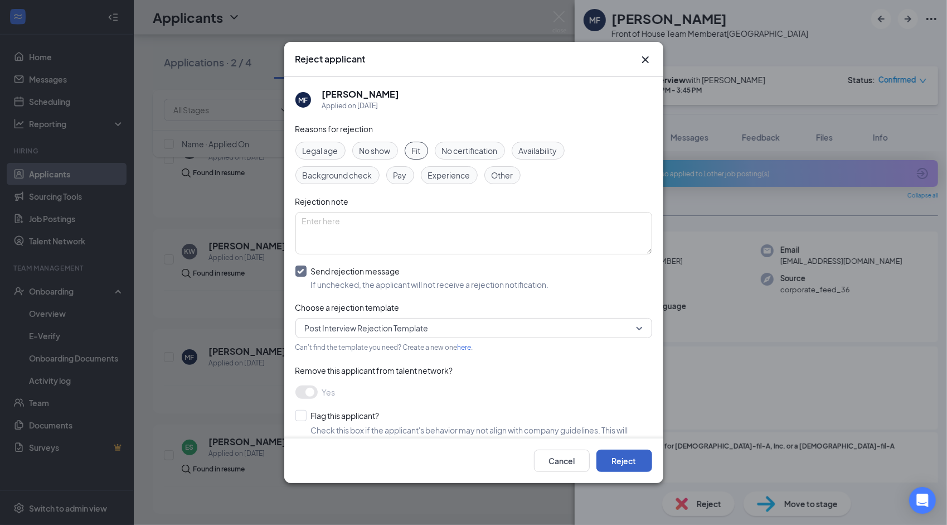
click at [631, 450] on button "Reject" at bounding box center [625, 460] width 56 height 22
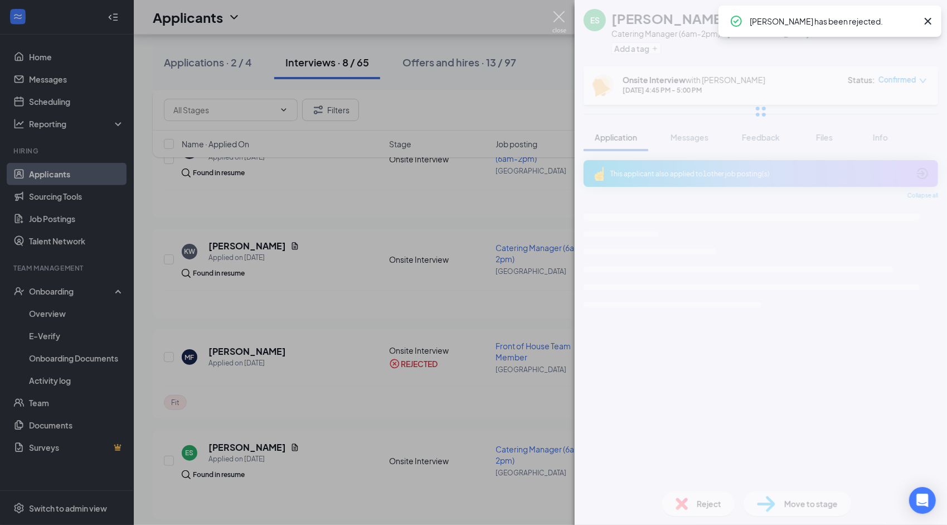
click at [560, 15] on img at bounding box center [560, 22] width 14 height 22
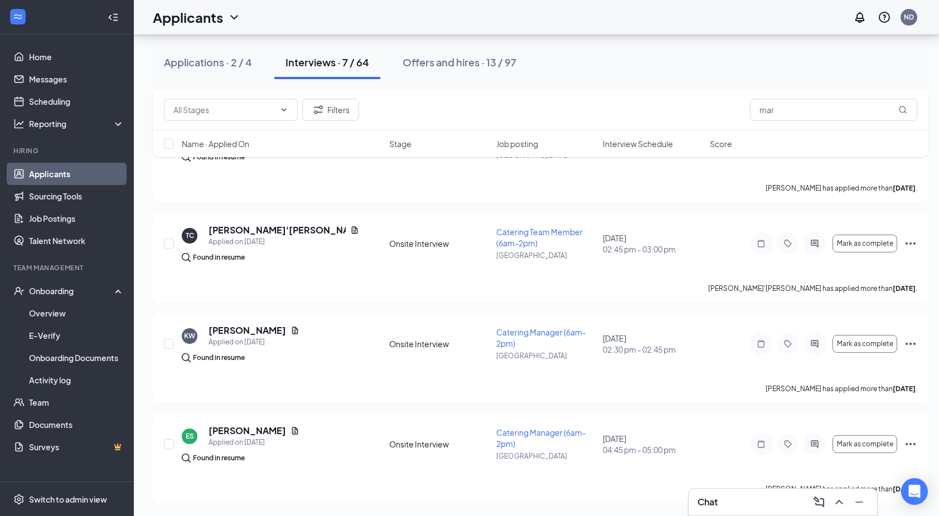
scroll to position [398, 0]
drag, startPoint x: 789, startPoint y: 103, endPoint x: 714, endPoint y: 106, distance: 75.3
click at [714, 106] on div "Filters mar" at bounding box center [540, 110] width 753 height 22
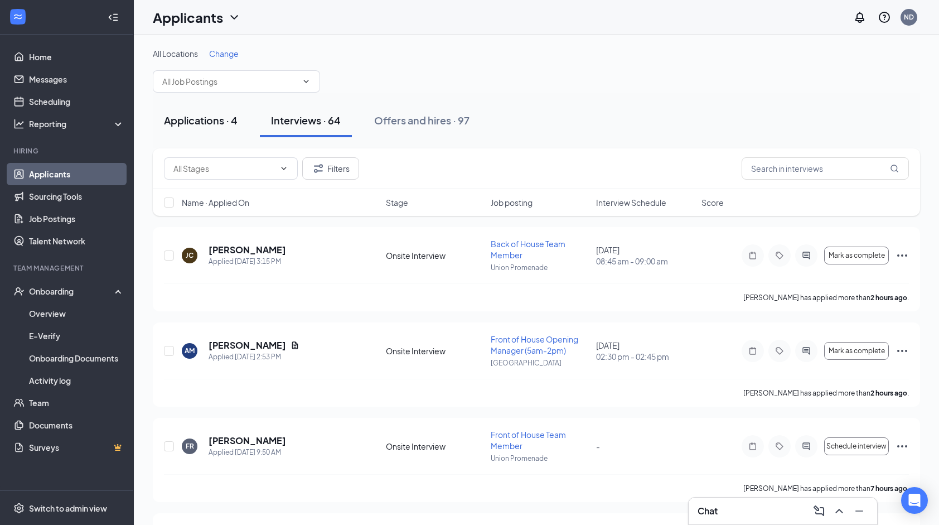
click at [240, 123] on button "Applications · 4" at bounding box center [201, 120] width 96 height 33
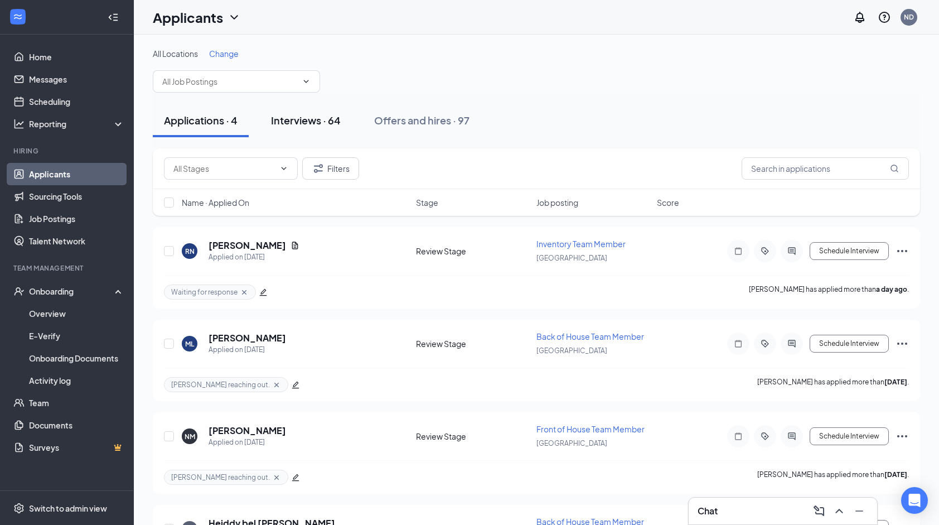
click at [304, 124] on div "Interviews · 64" at bounding box center [306, 120] width 70 height 14
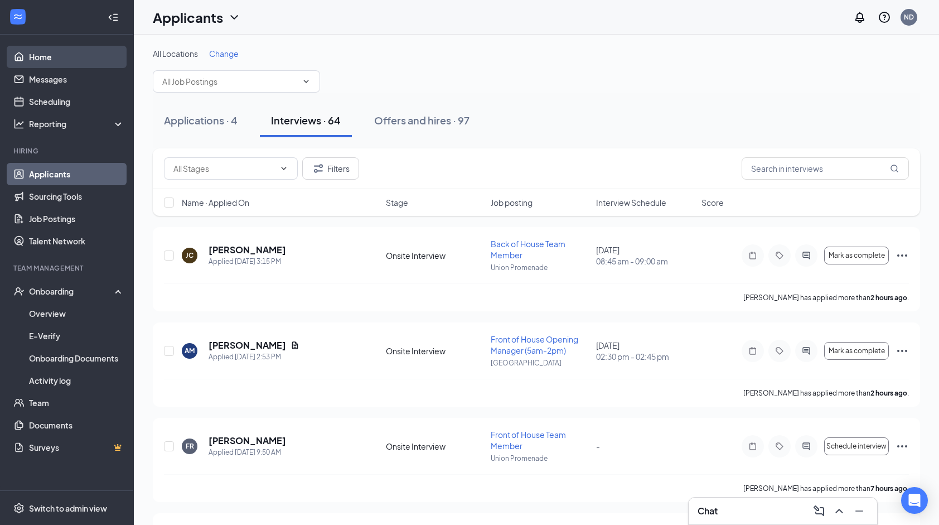
click at [90, 59] on link "Home" at bounding box center [76, 57] width 95 height 22
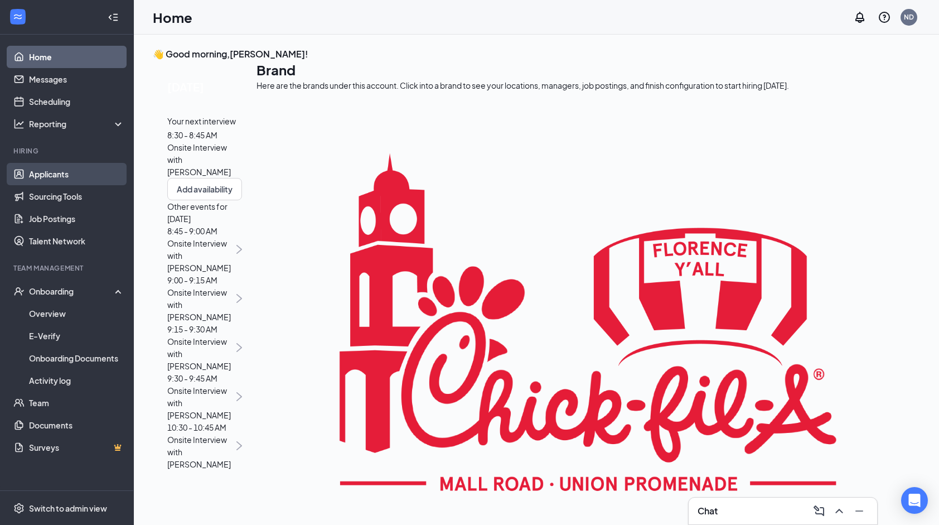
click at [96, 176] on link "Applicants" at bounding box center [76, 174] width 95 height 22
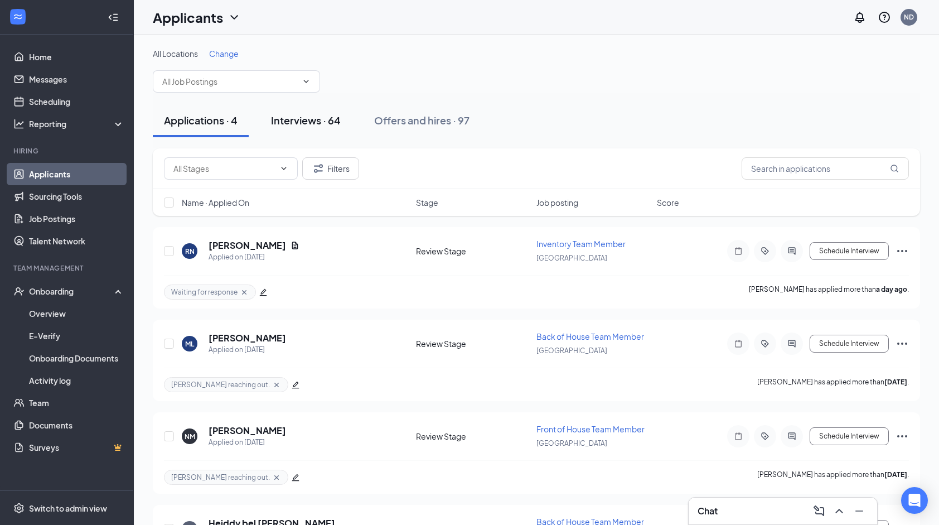
click at [327, 107] on button "Interviews · 64" at bounding box center [306, 120] width 92 height 33
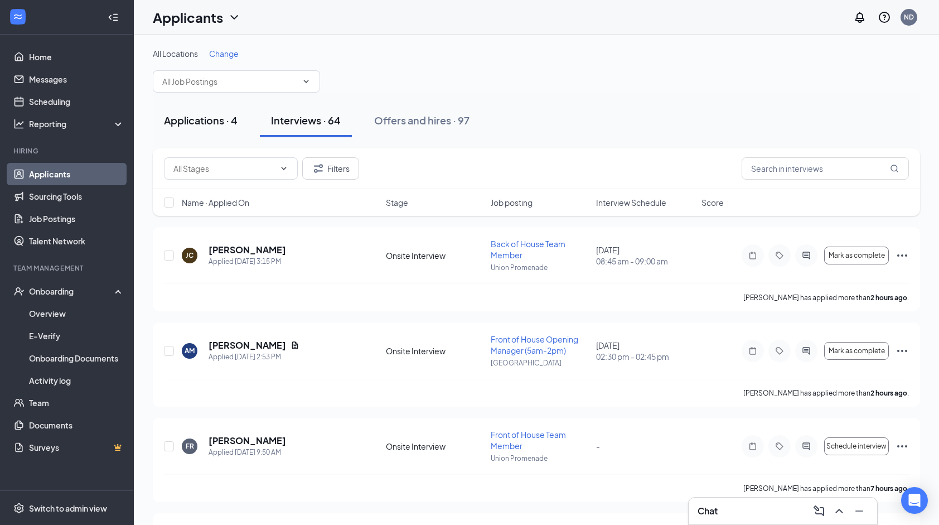
click at [230, 128] on button "Applications · 4" at bounding box center [201, 120] width 96 height 33
